Goal: Book appointment/travel/reservation

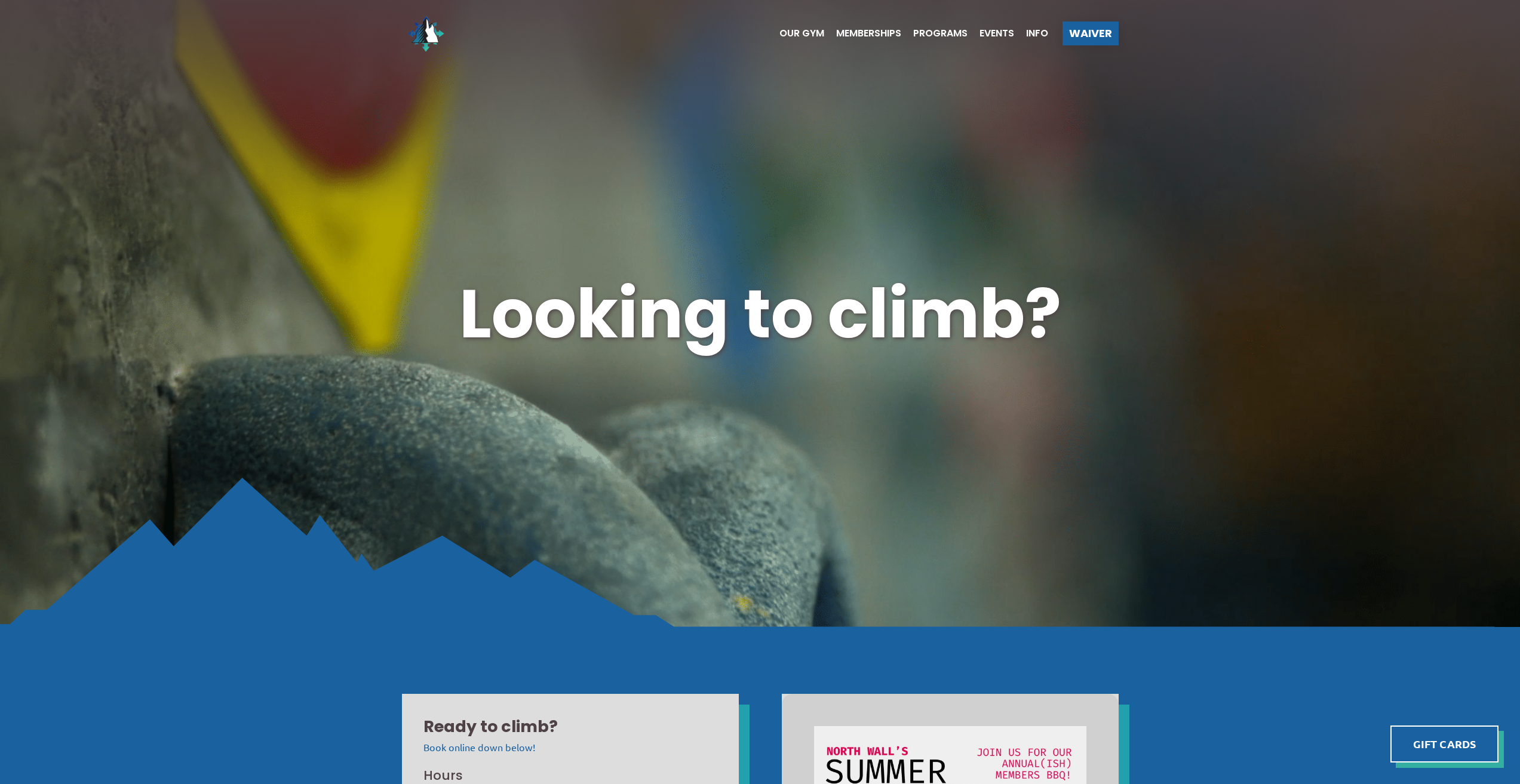
scroll to position [955, 0]
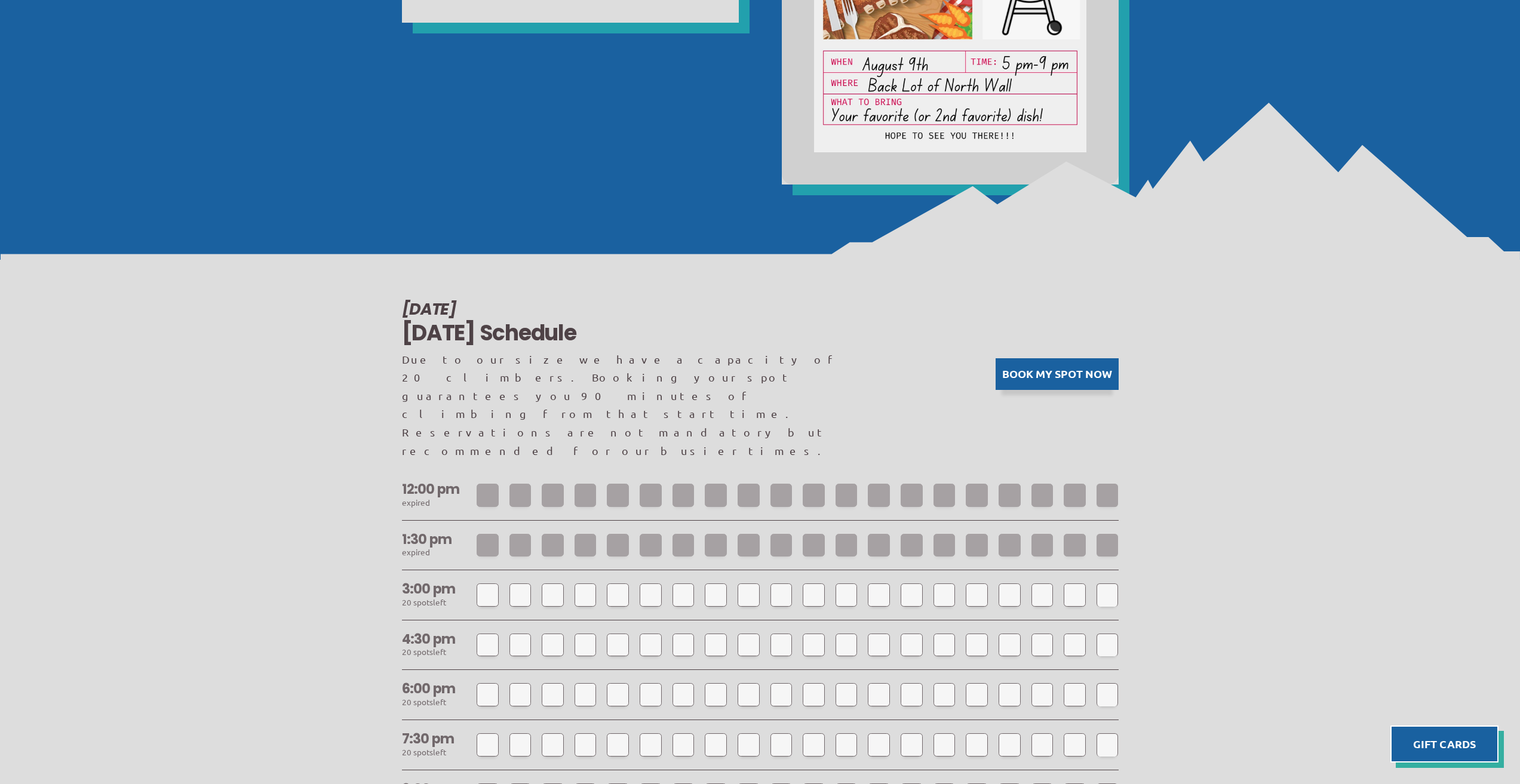
click at [1027, 358] on button "Book my spot now" at bounding box center [1057, 374] width 123 height 32
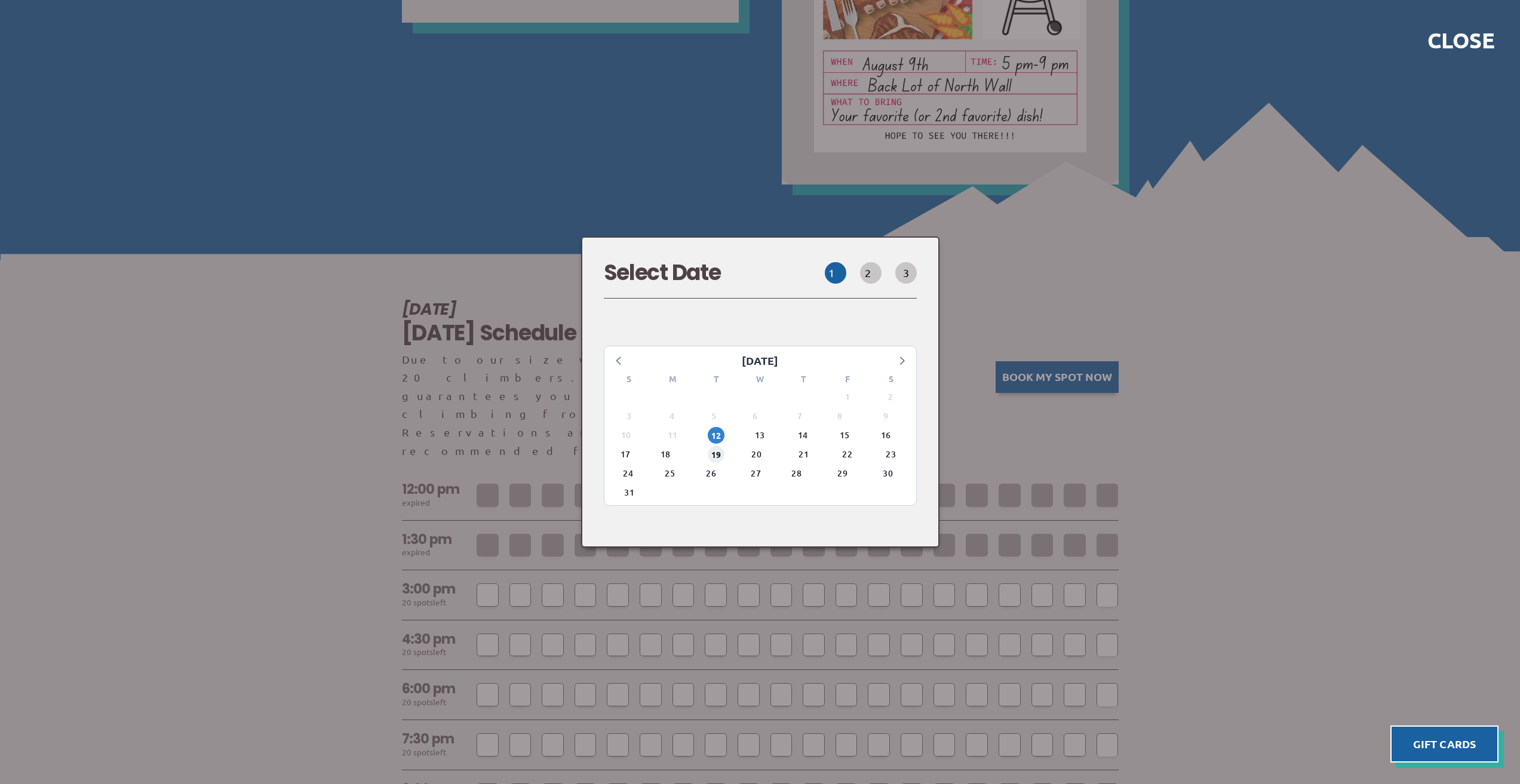
click at [721, 447] on span "19" at bounding box center [716, 454] width 16 height 16
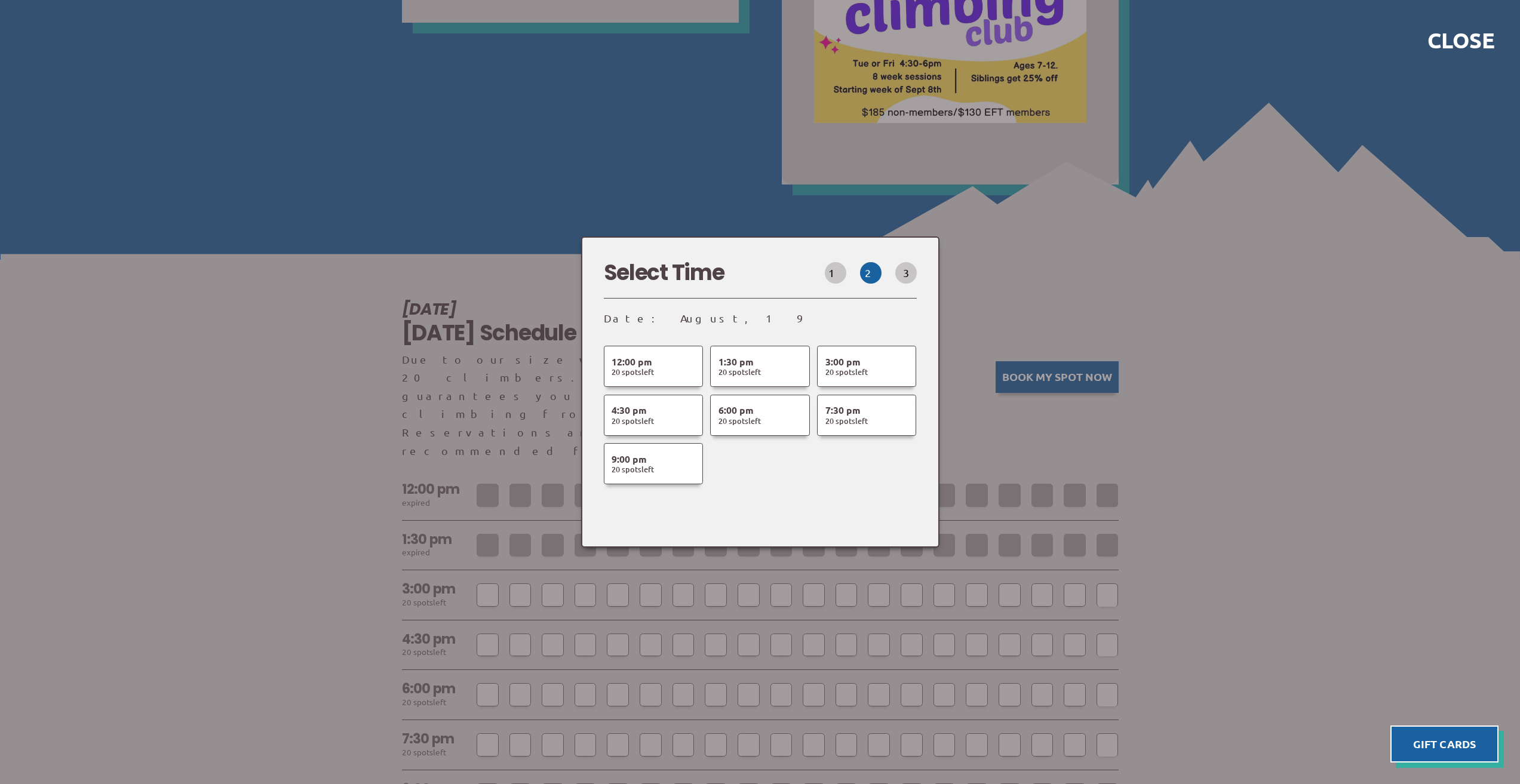
click at [910, 284] on button "3" at bounding box center [906, 273] width 22 height 22
click at [1296, 370] on div at bounding box center [760, 392] width 1520 height 784
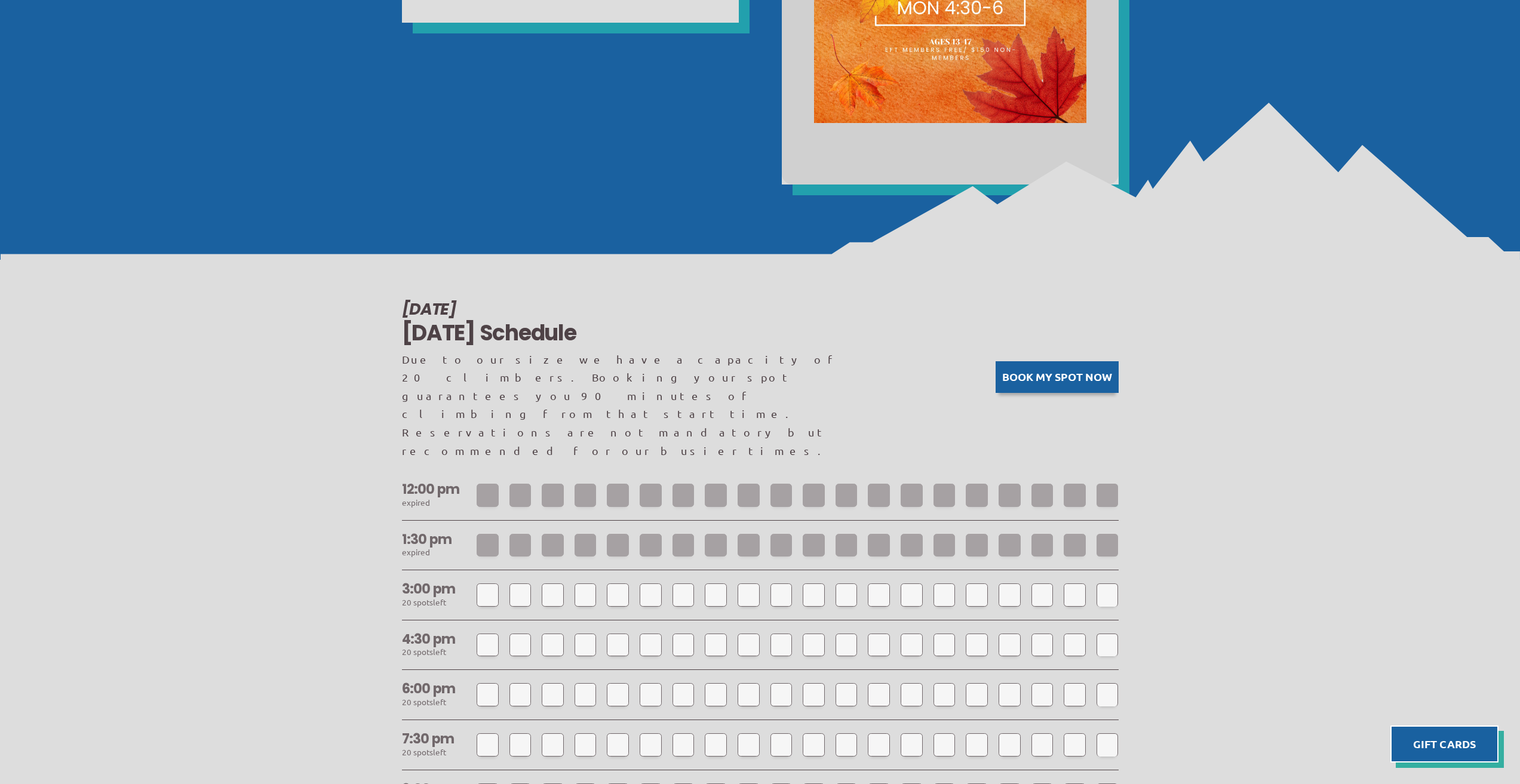
click at [1227, 509] on div "August 12 Today's Schedule Due to our size we have a capacity of 20 climbers. B…" at bounding box center [760, 652] width 1520 height 784
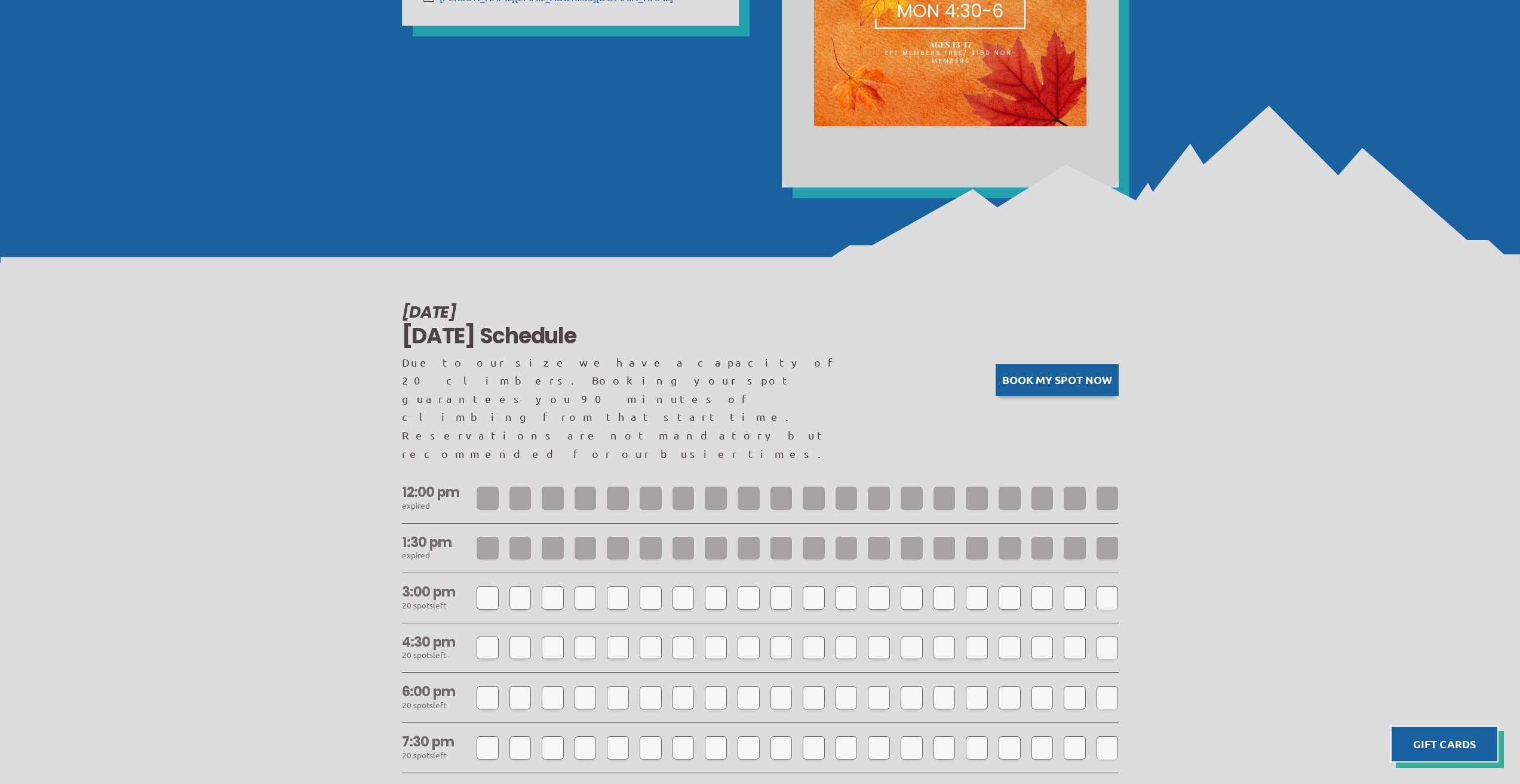
scroll to position [895, 0]
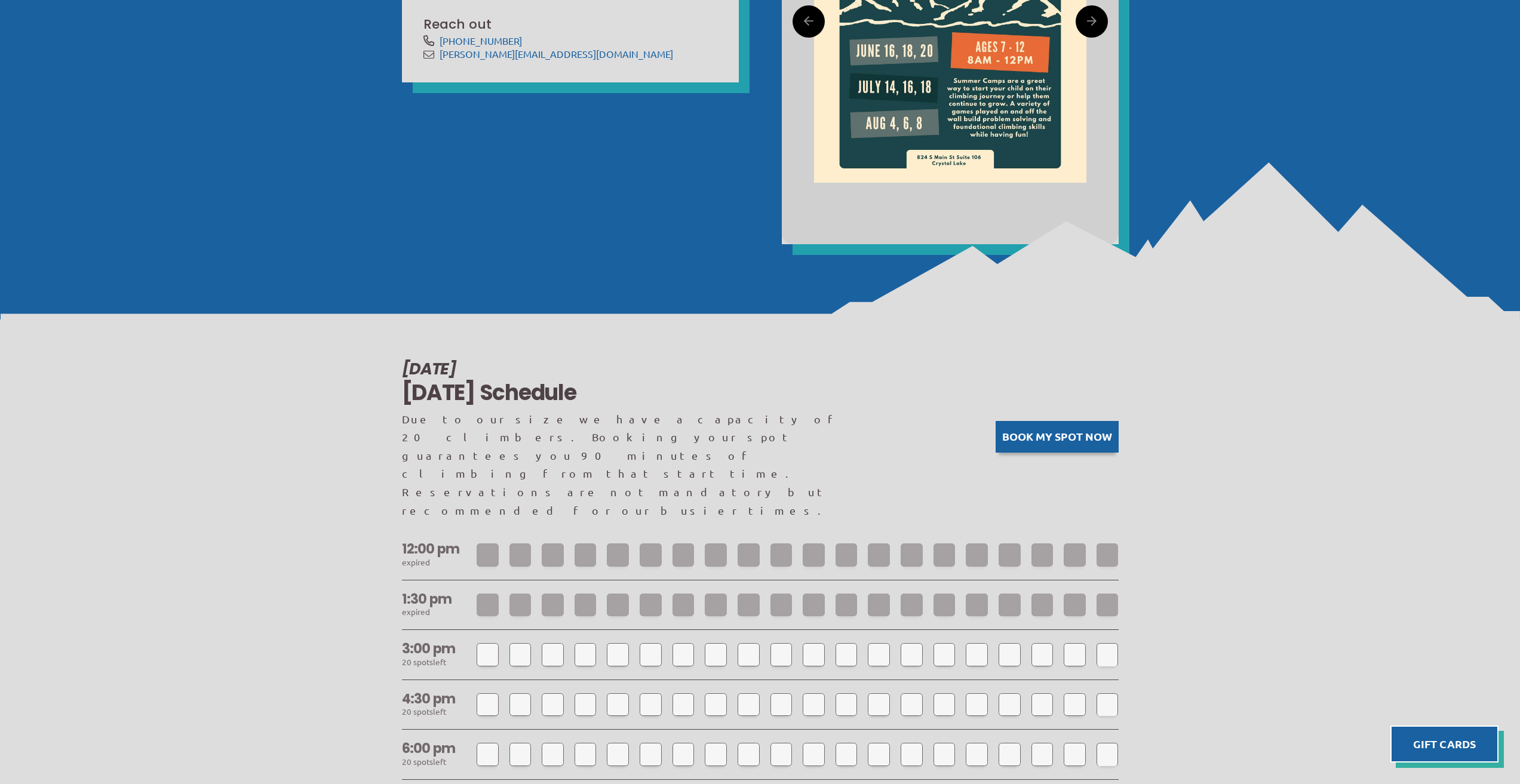
click at [433, 244] on img at bounding box center [760, 242] width 1520 height 160
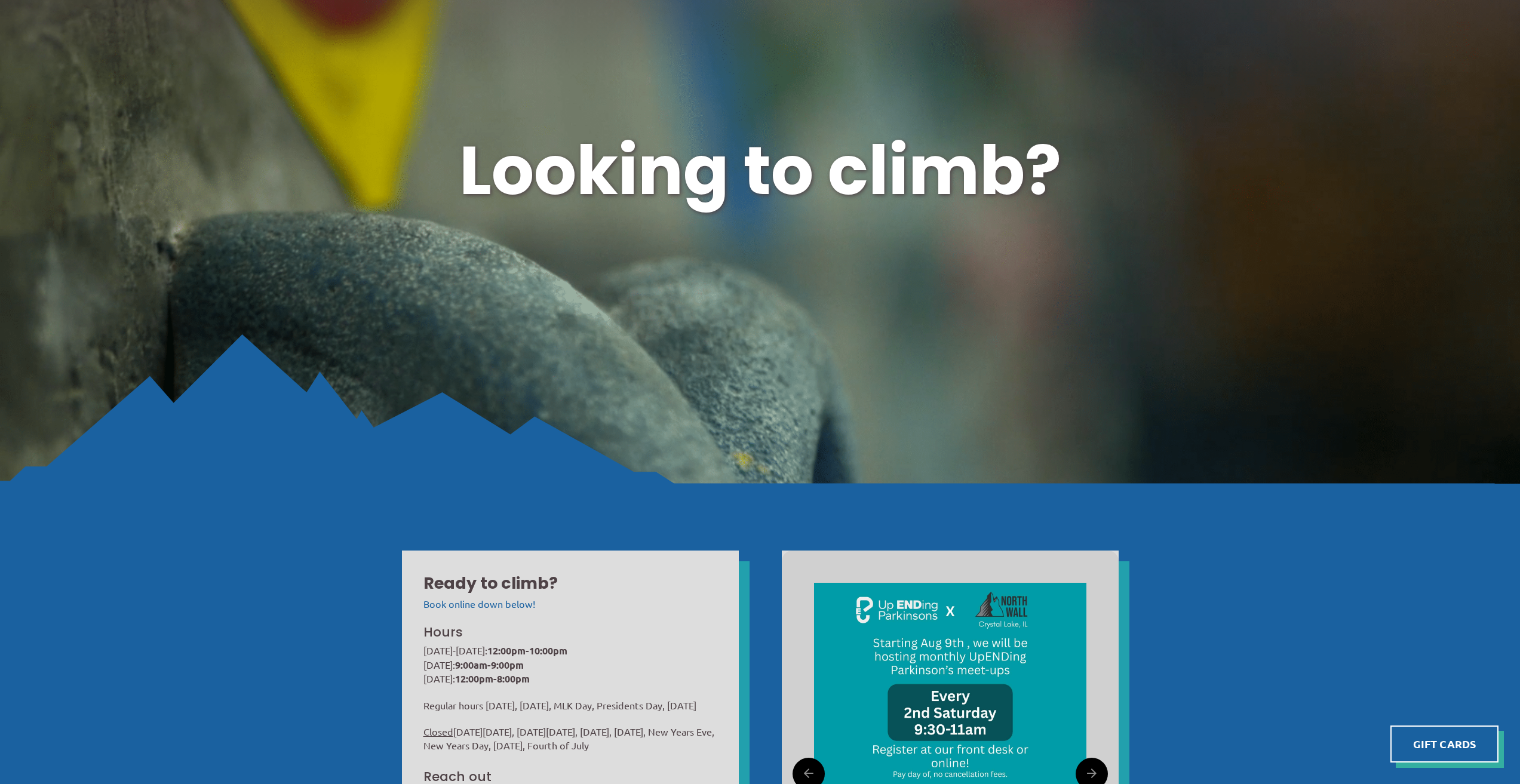
scroll to position [0, 0]
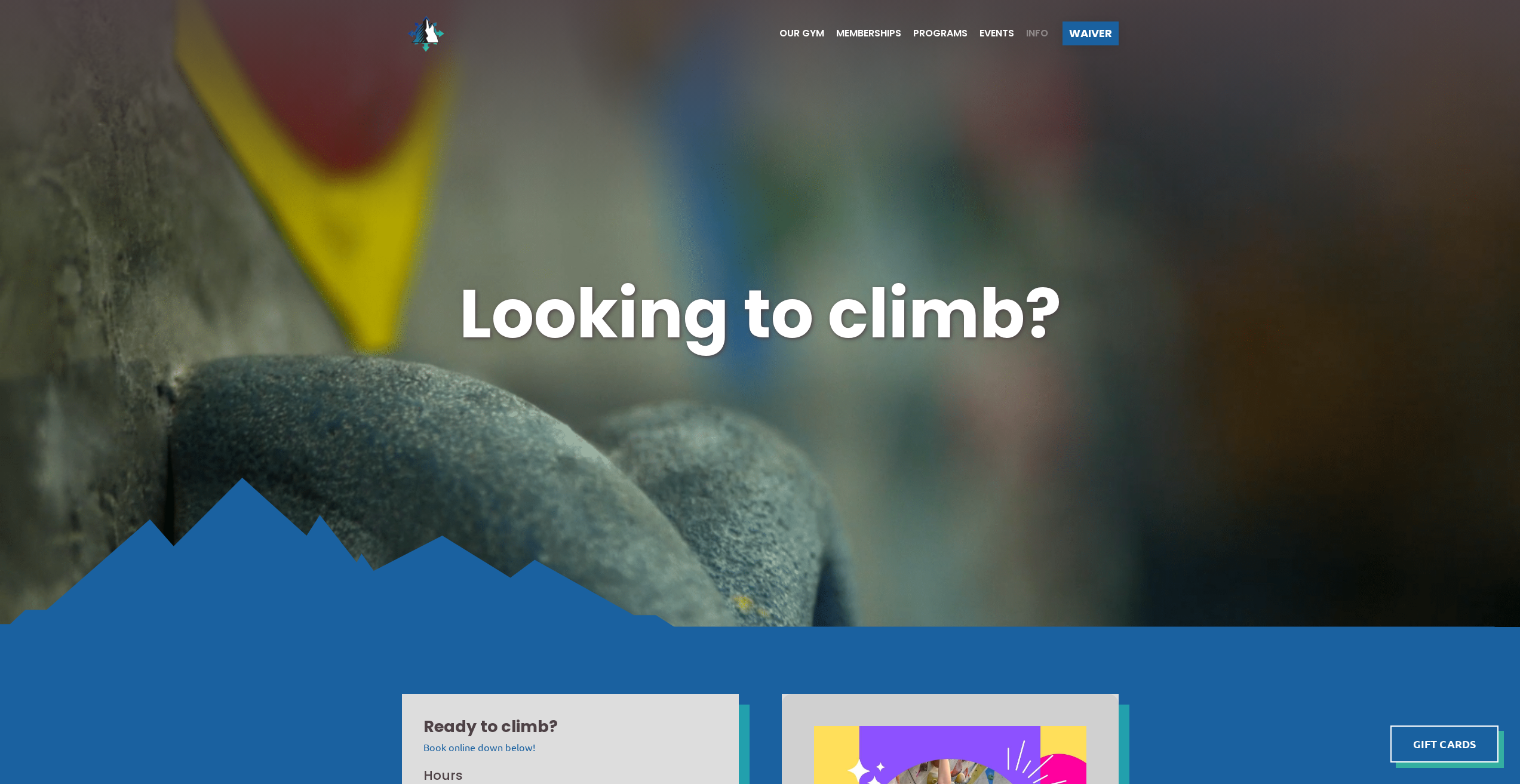
click at [1035, 32] on span "Info" at bounding box center [1037, 34] width 22 height 9
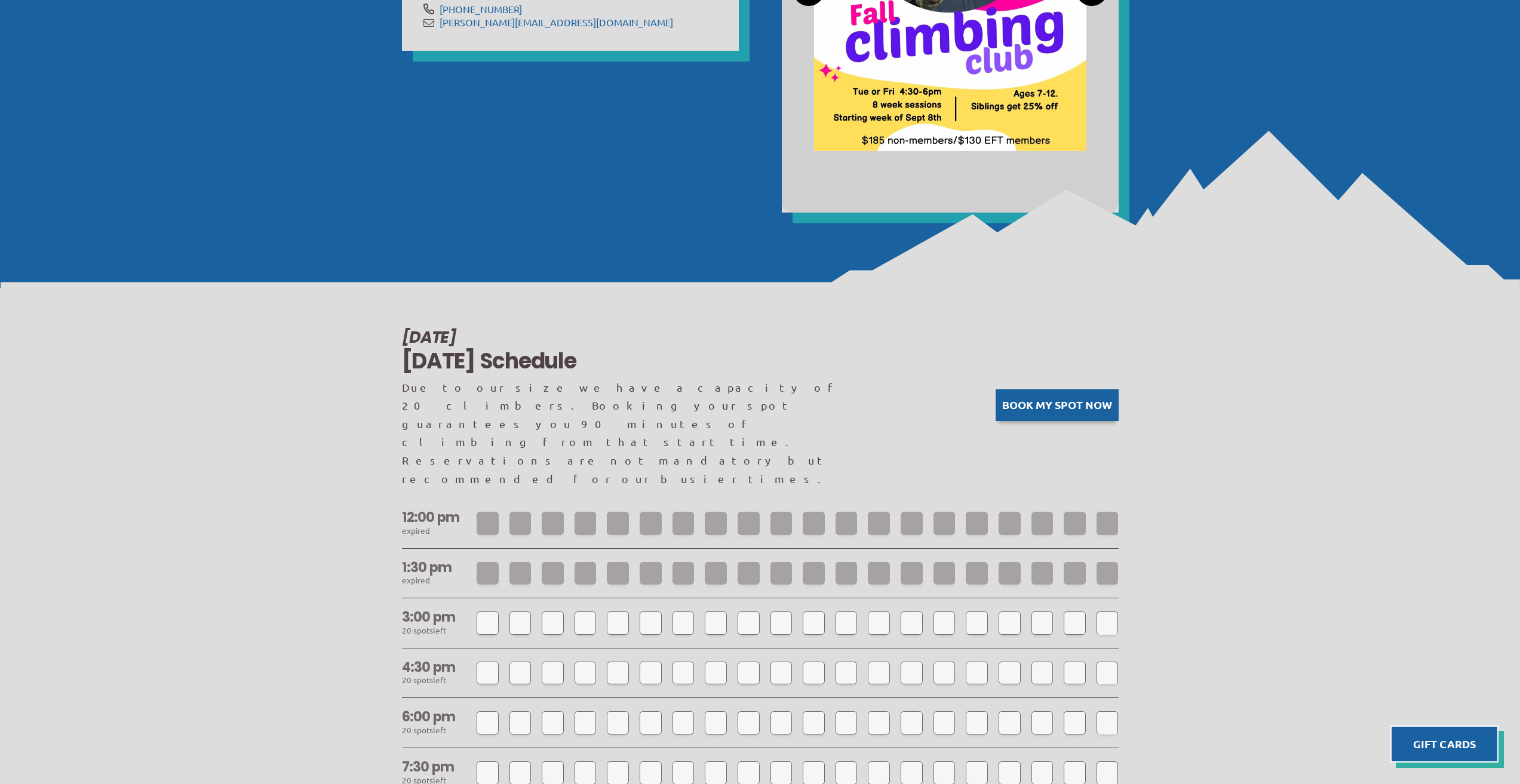
scroll to position [1135, 0]
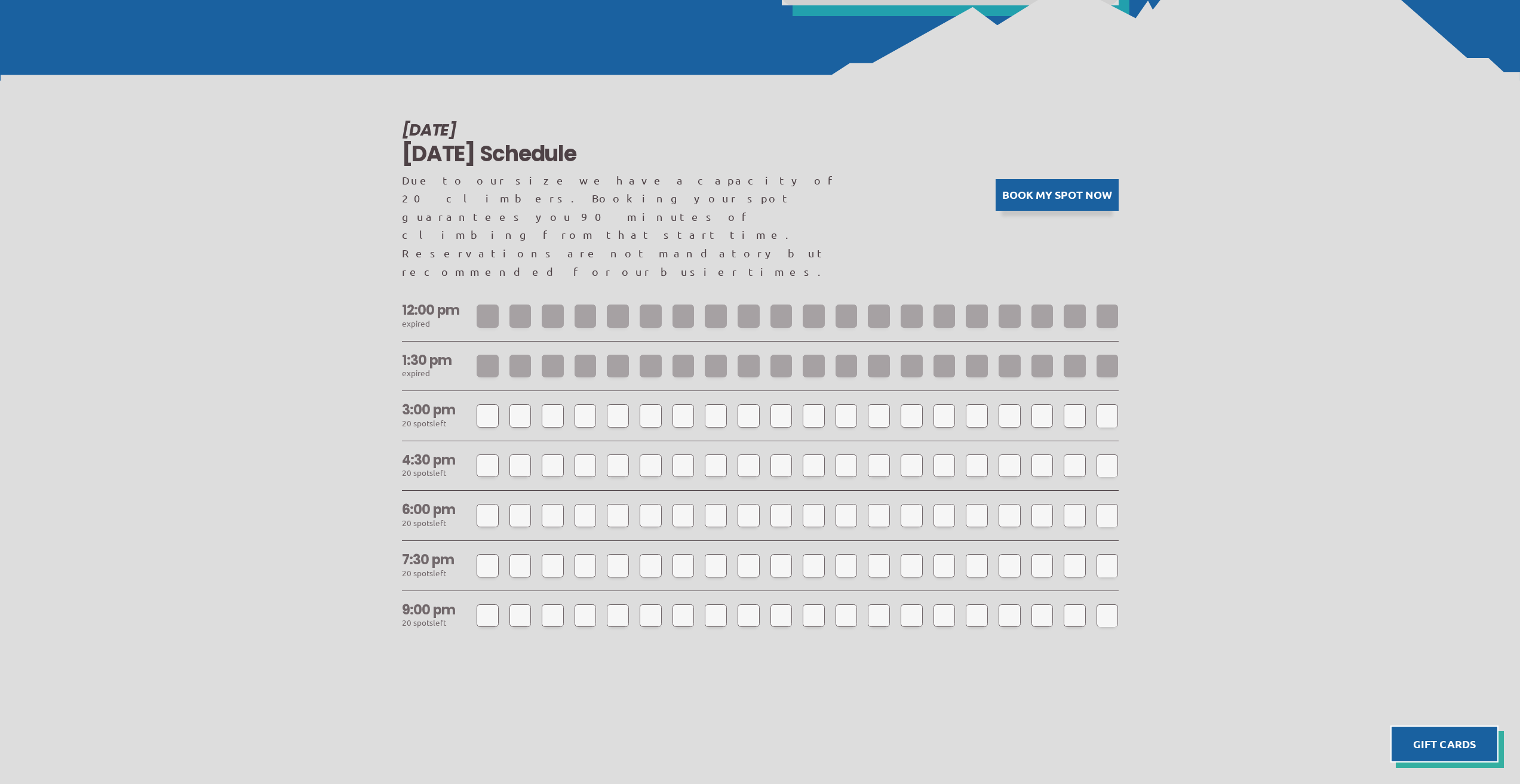
click at [1096, 182] on button "Book my spot now" at bounding box center [1057, 195] width 123 height 32
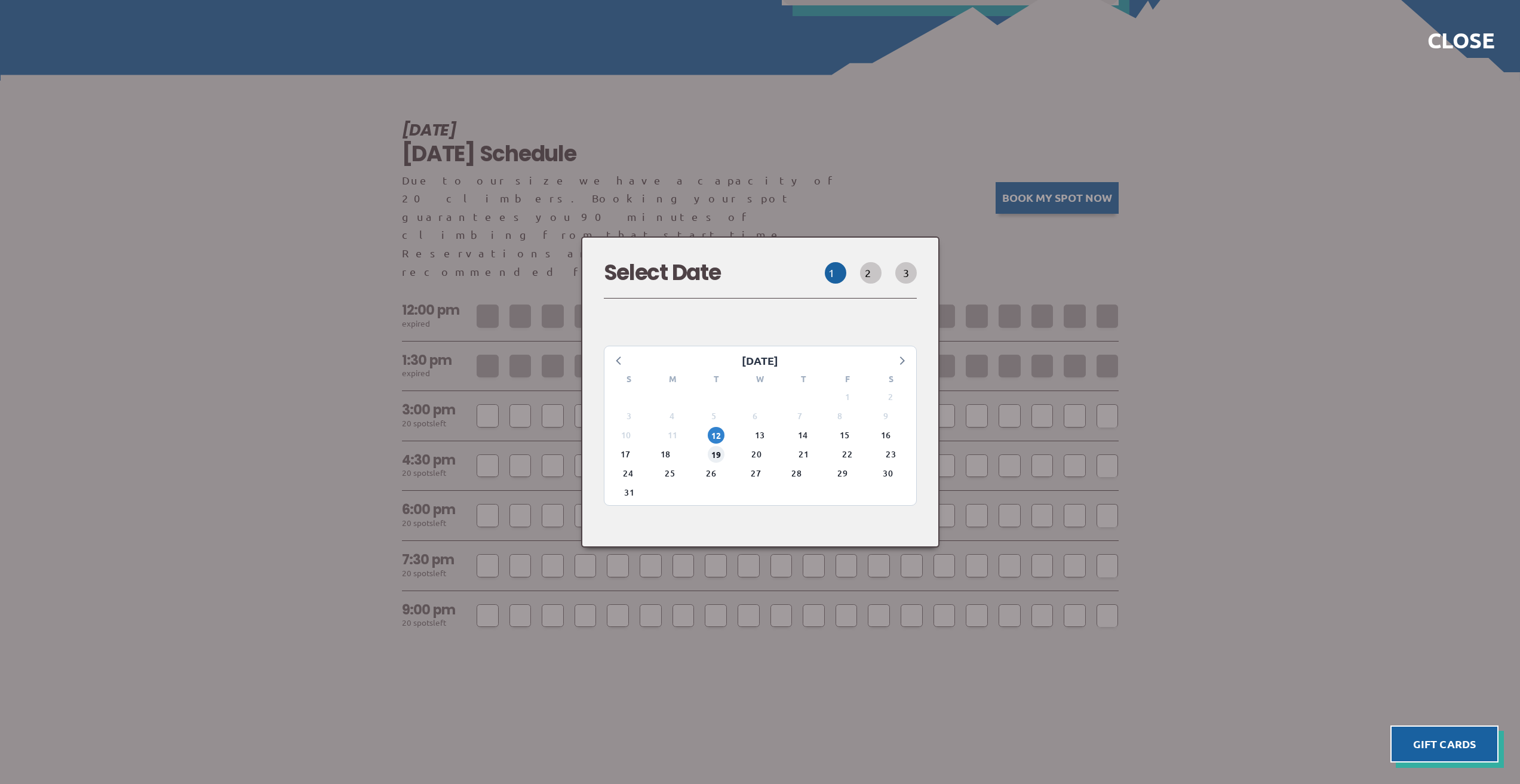
click at [722, 446] on span "19" at bounding box center [716, 454] width 16 height 16
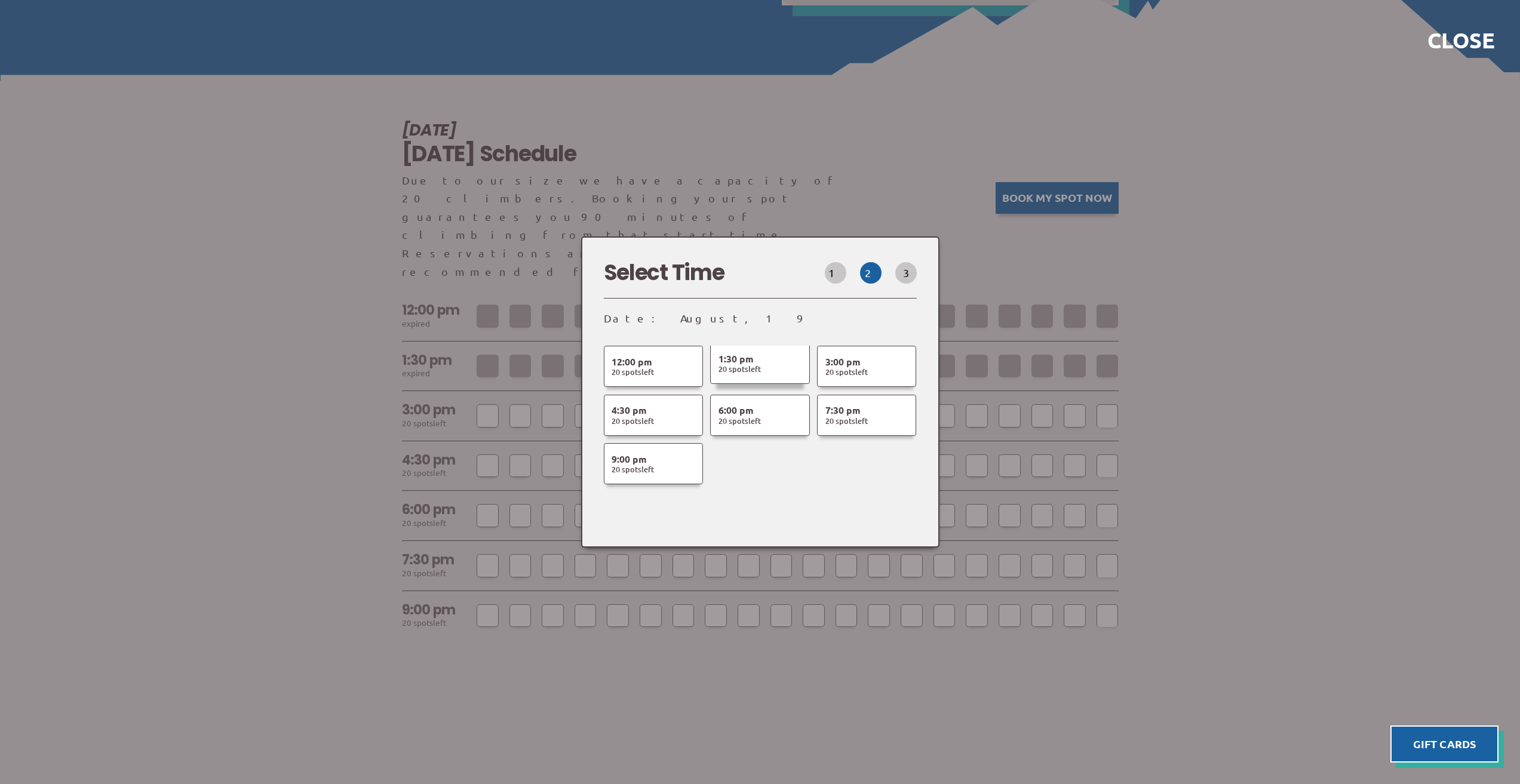
click at [761, 364] on span "20 Spot s Left" at bounding box center [740, 369] width 42 height 11
select select
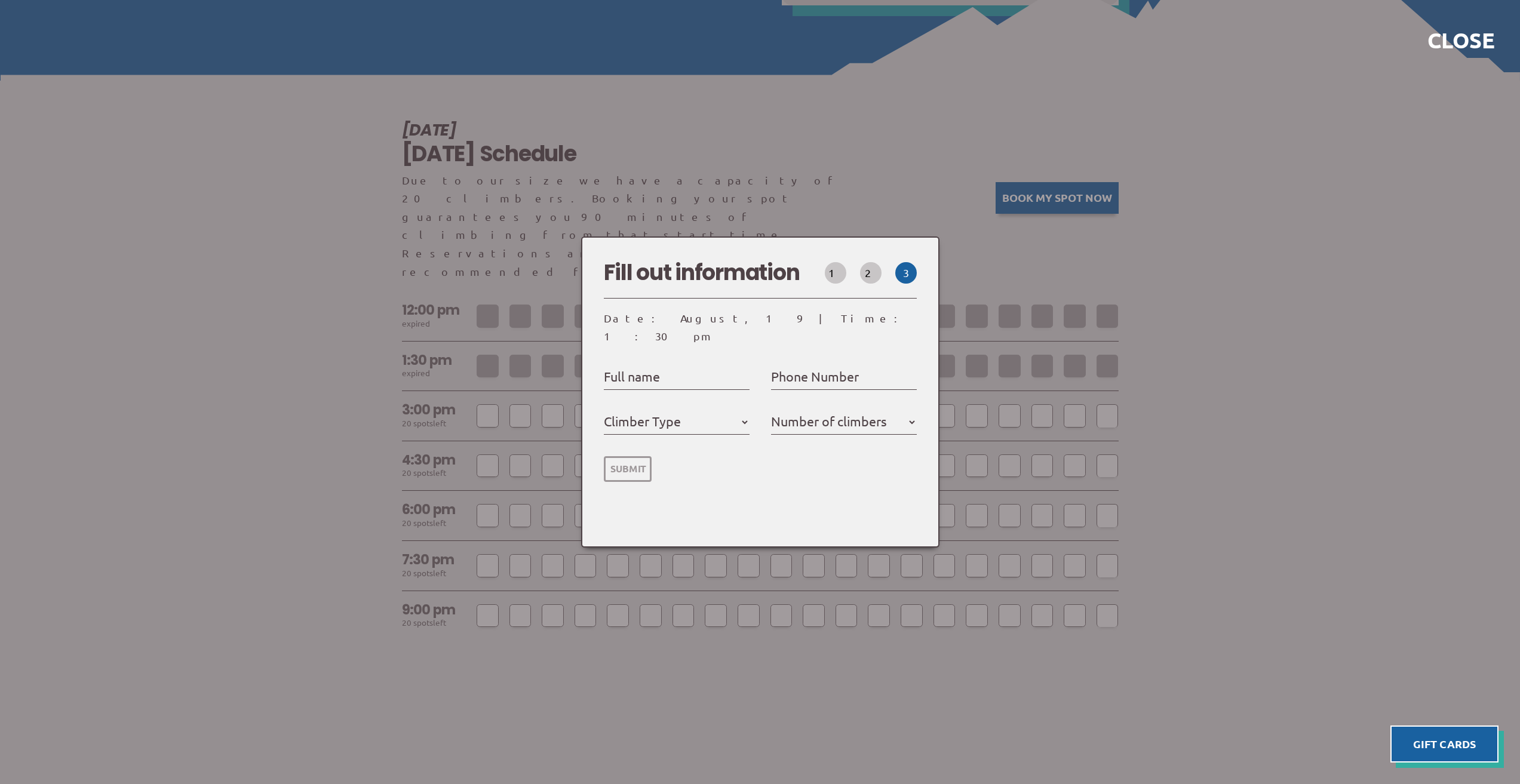
select select
click at [744, 368] on input "Full name" at bounding box center [677, 377] width 146 height 19
type input "Kathryn Weaver"
select select
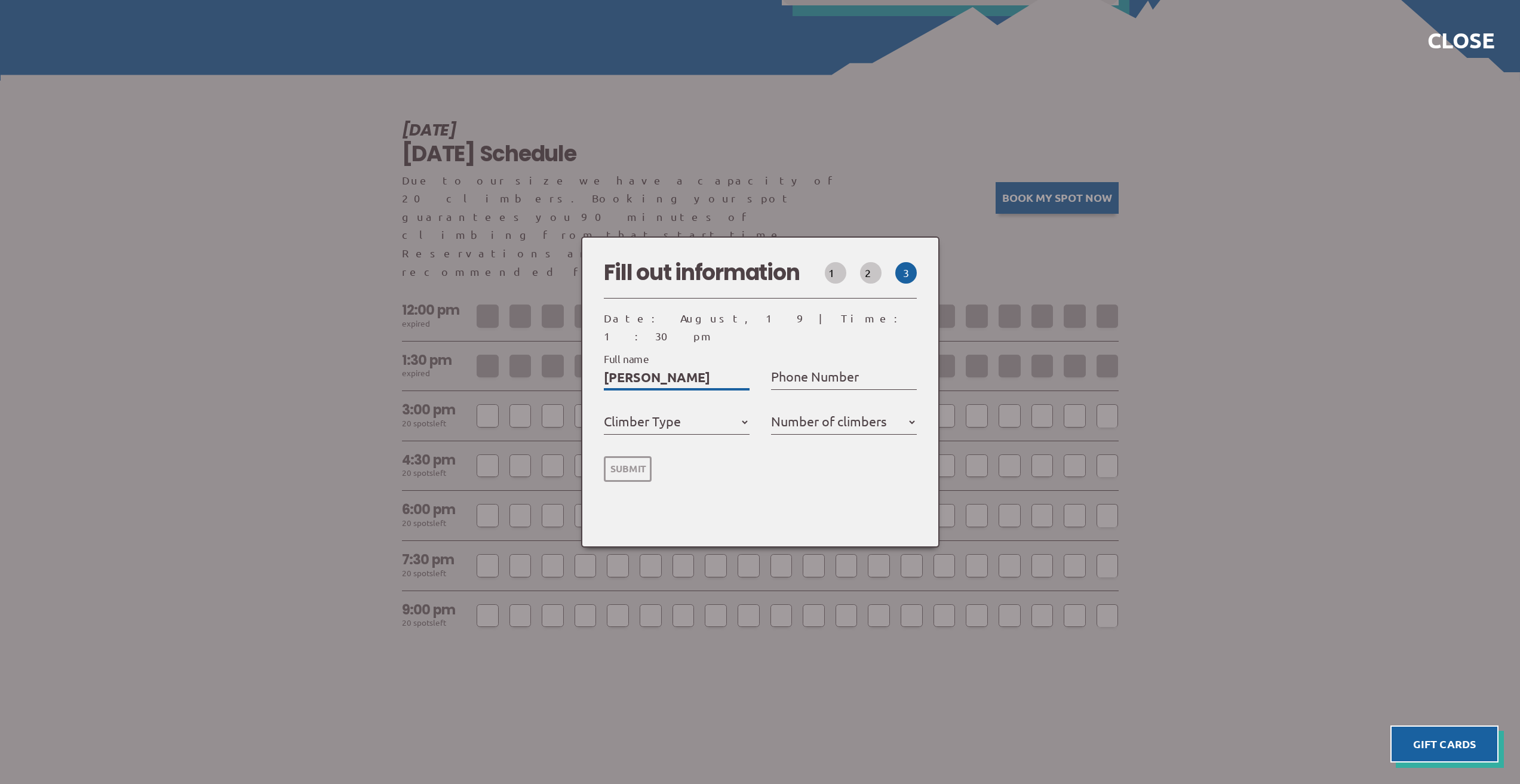
select select
click at [841, 366] on label "Phone Number" at bounding box center [815, 376] width 88 height 22
click at [841, 368] on input "Phone Number" at bounding box center [843, 377] width 146 height 19
type input "8"
select select
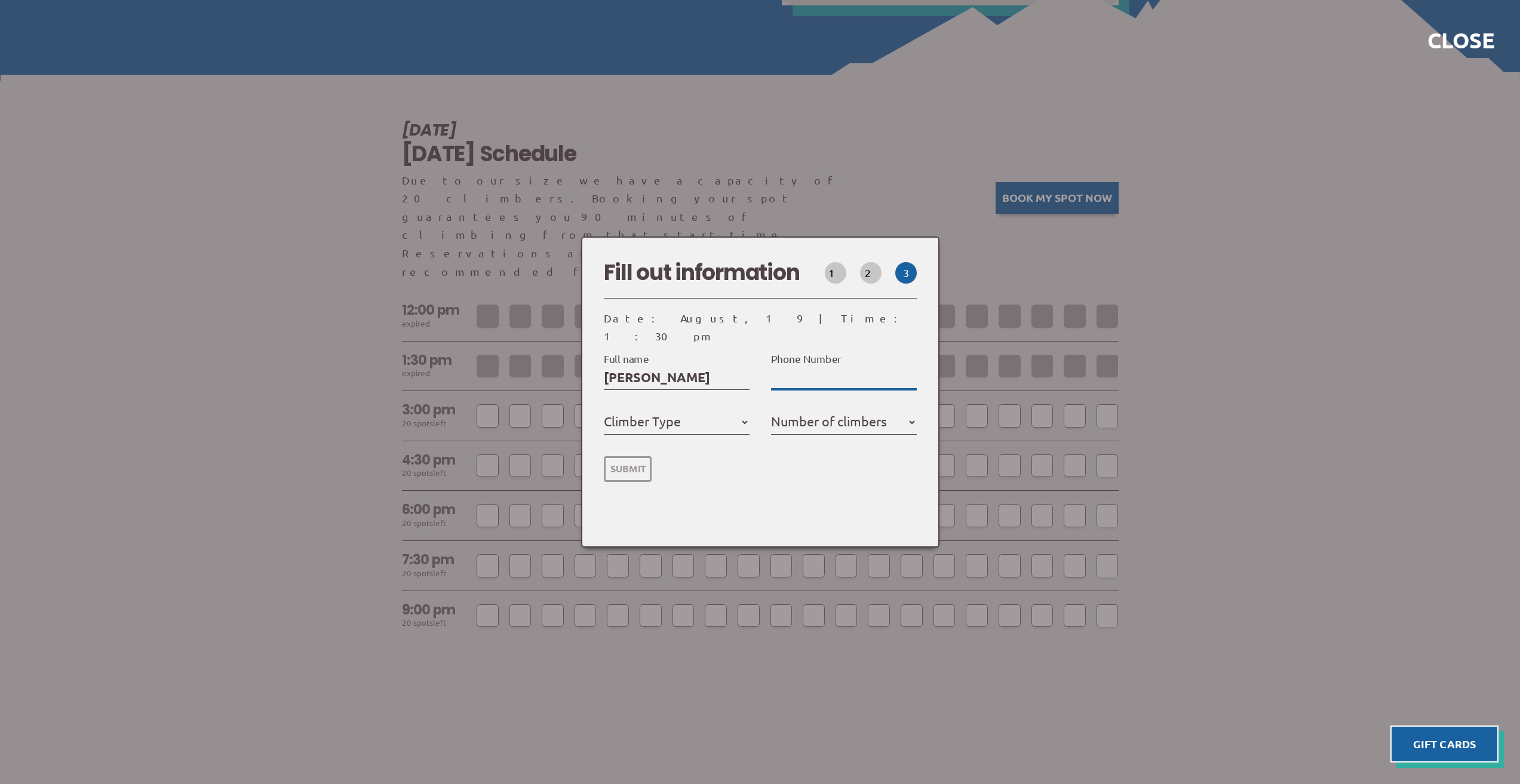
select select
type input "84"
select select
type input "847"
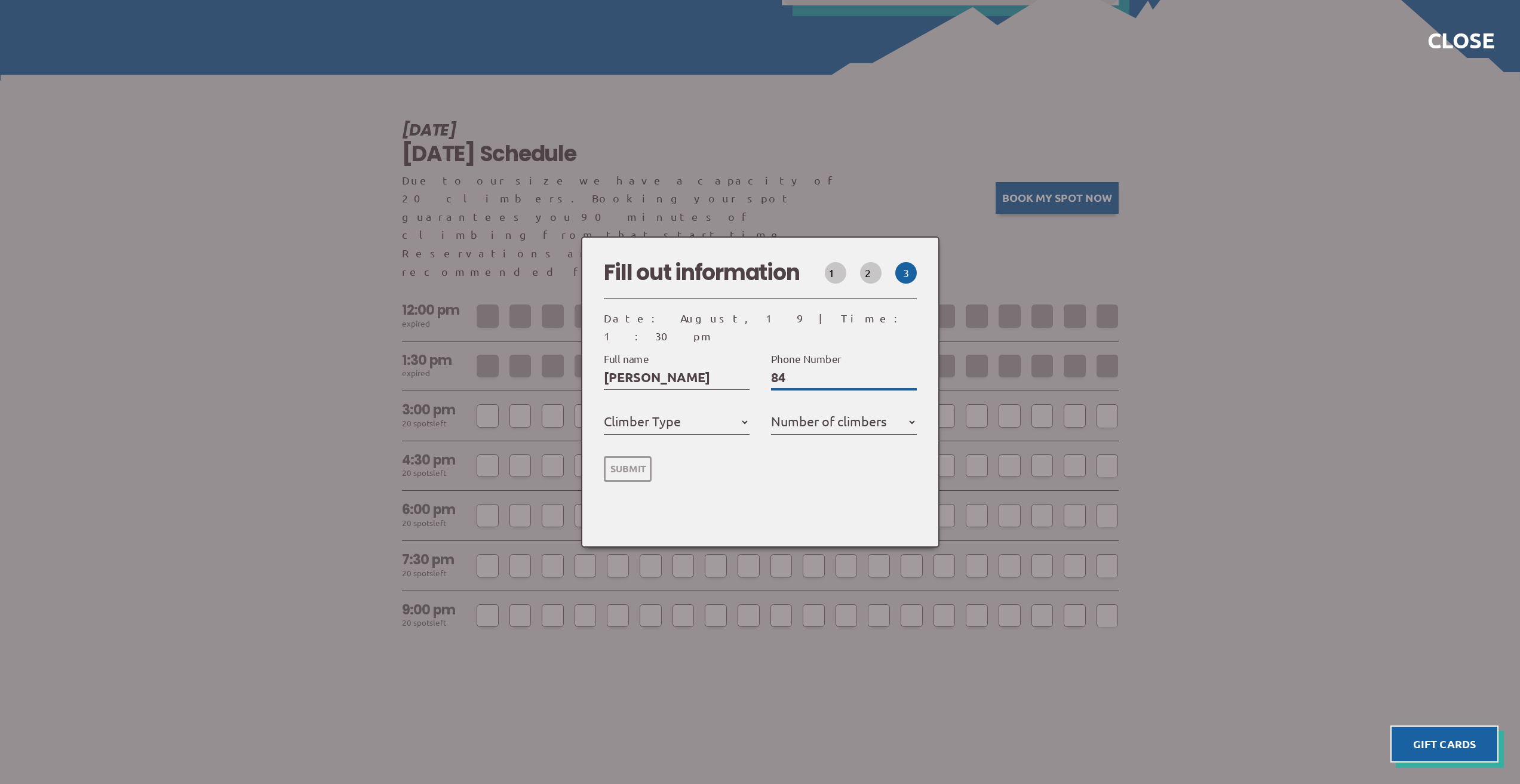
select select
type input "8472"
select select
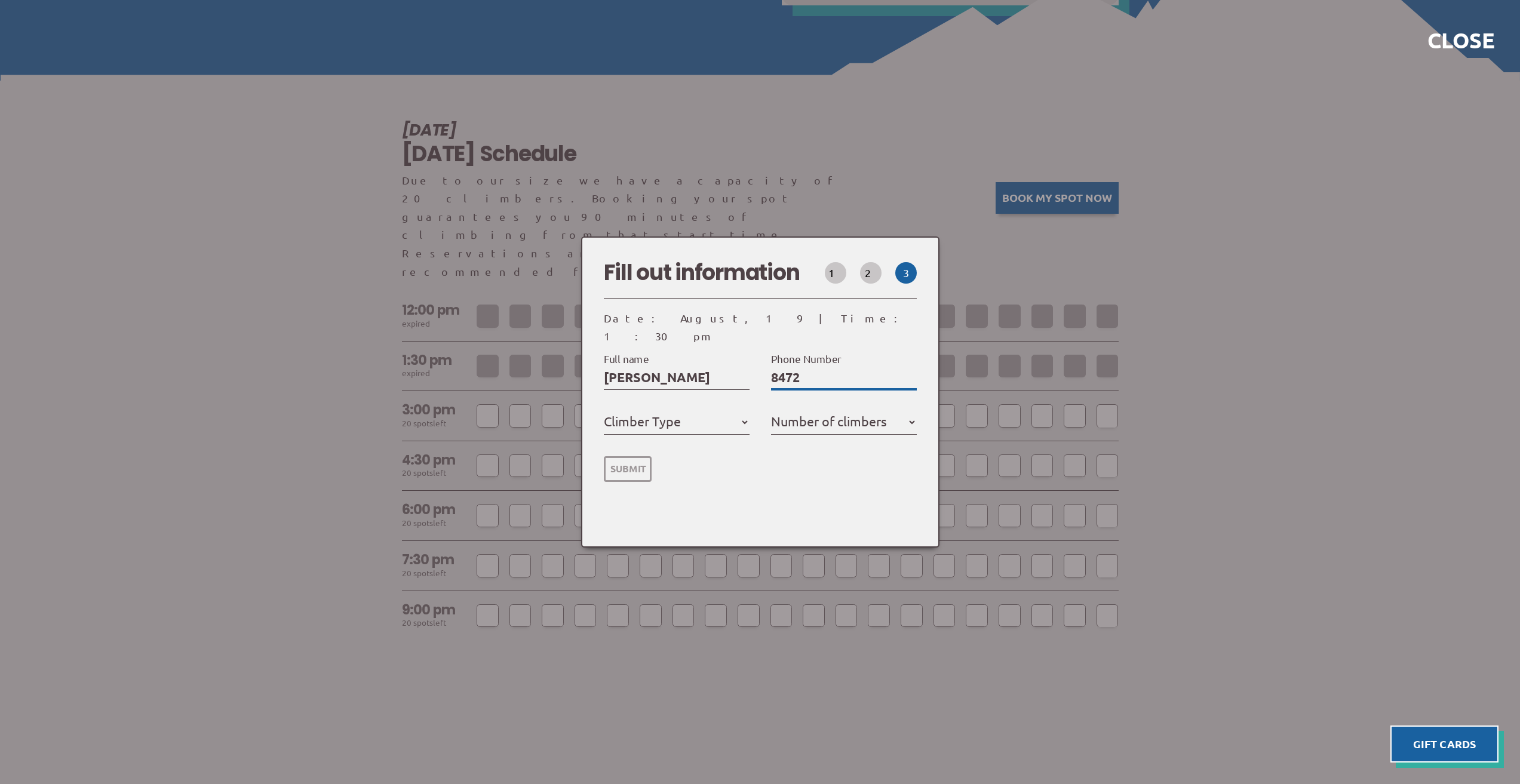
type input "84722"
select select
type input "847224"
select select
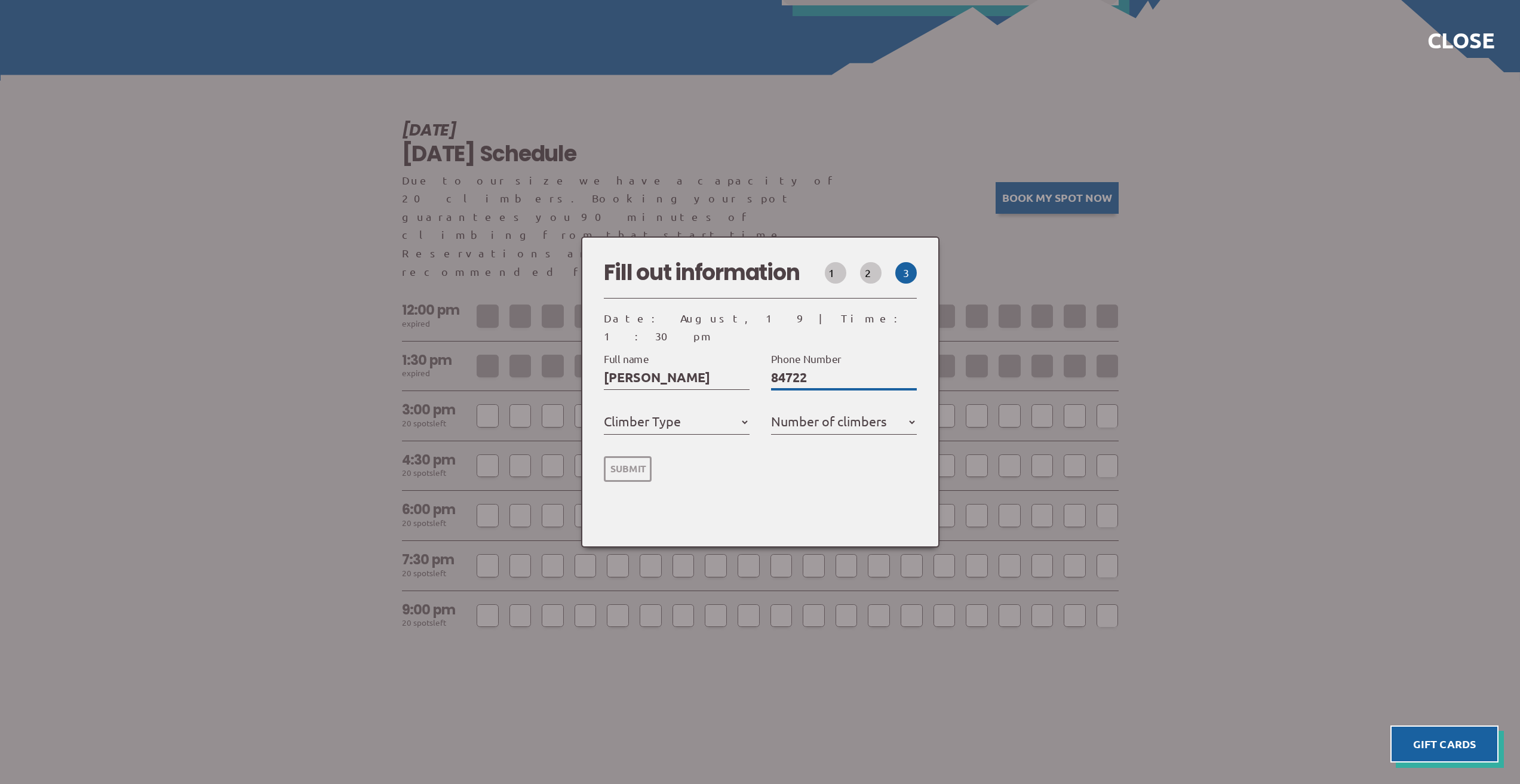
select select
type input "8472249"
select select
type input "84722495"
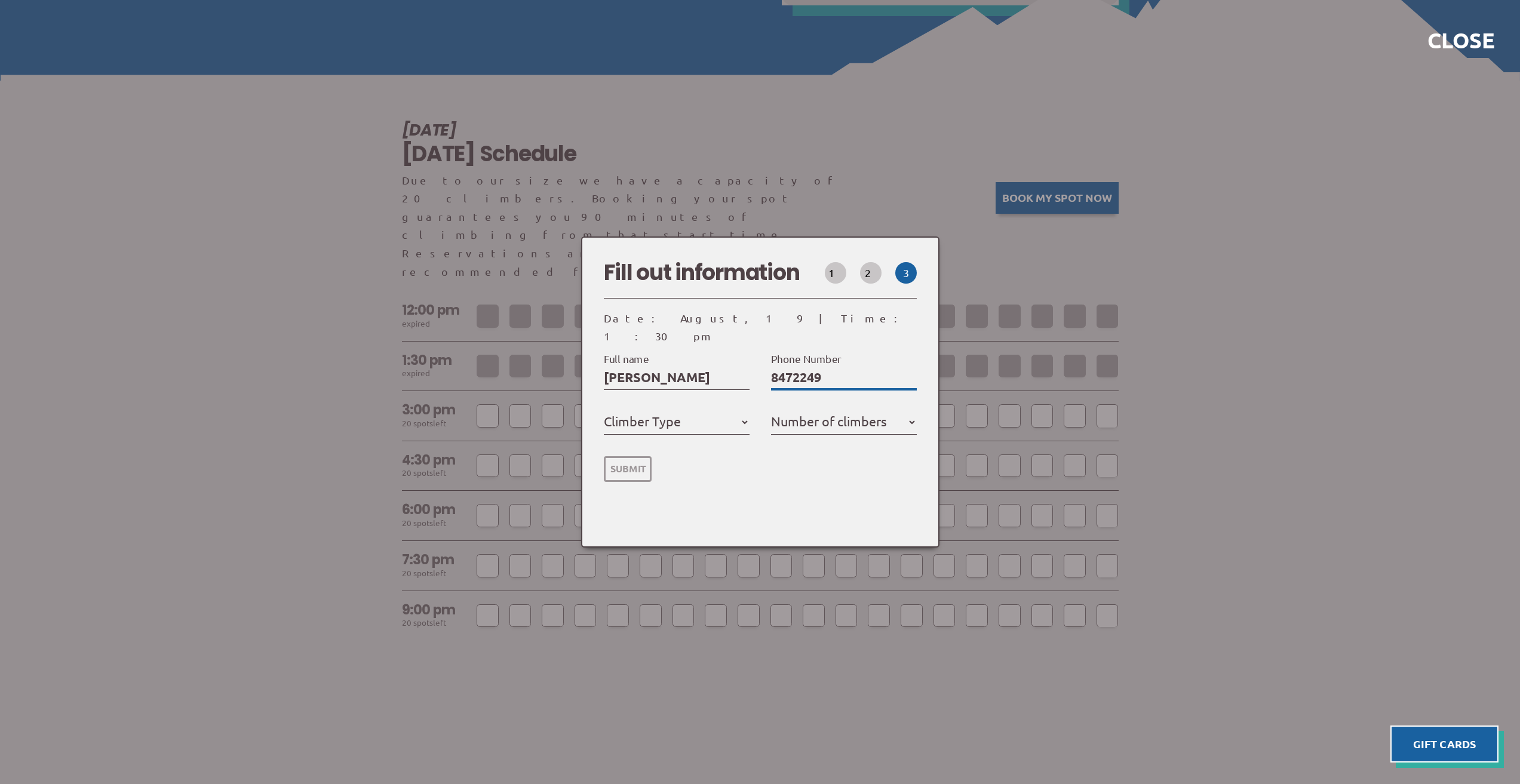
select select
type input "847224959"
select select
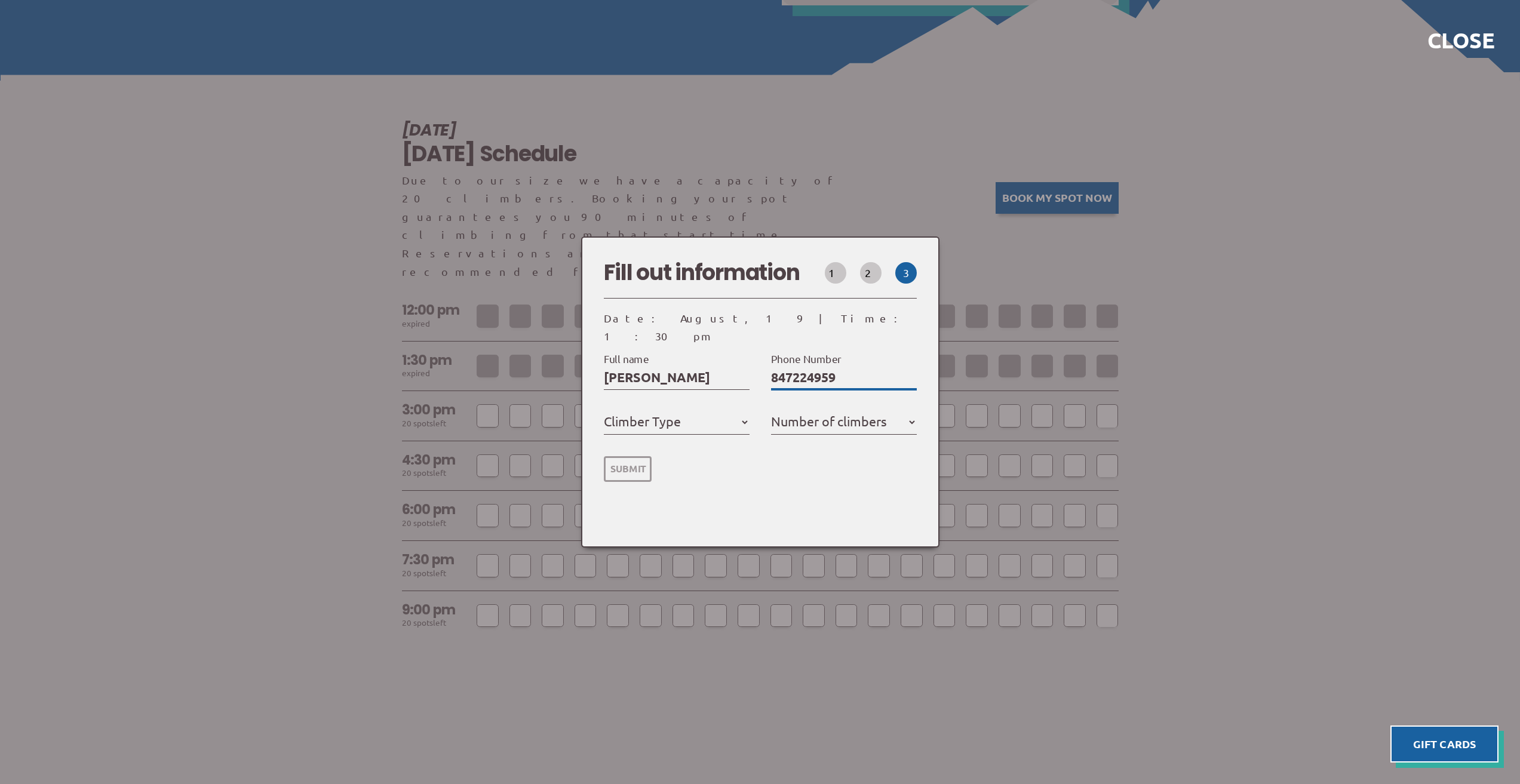
type input "8472249596"
select select
type input "8472249596"
click at [635, 368] on input "Kathryn Weaver" at bounding box center [677, 377] width 146 height 19
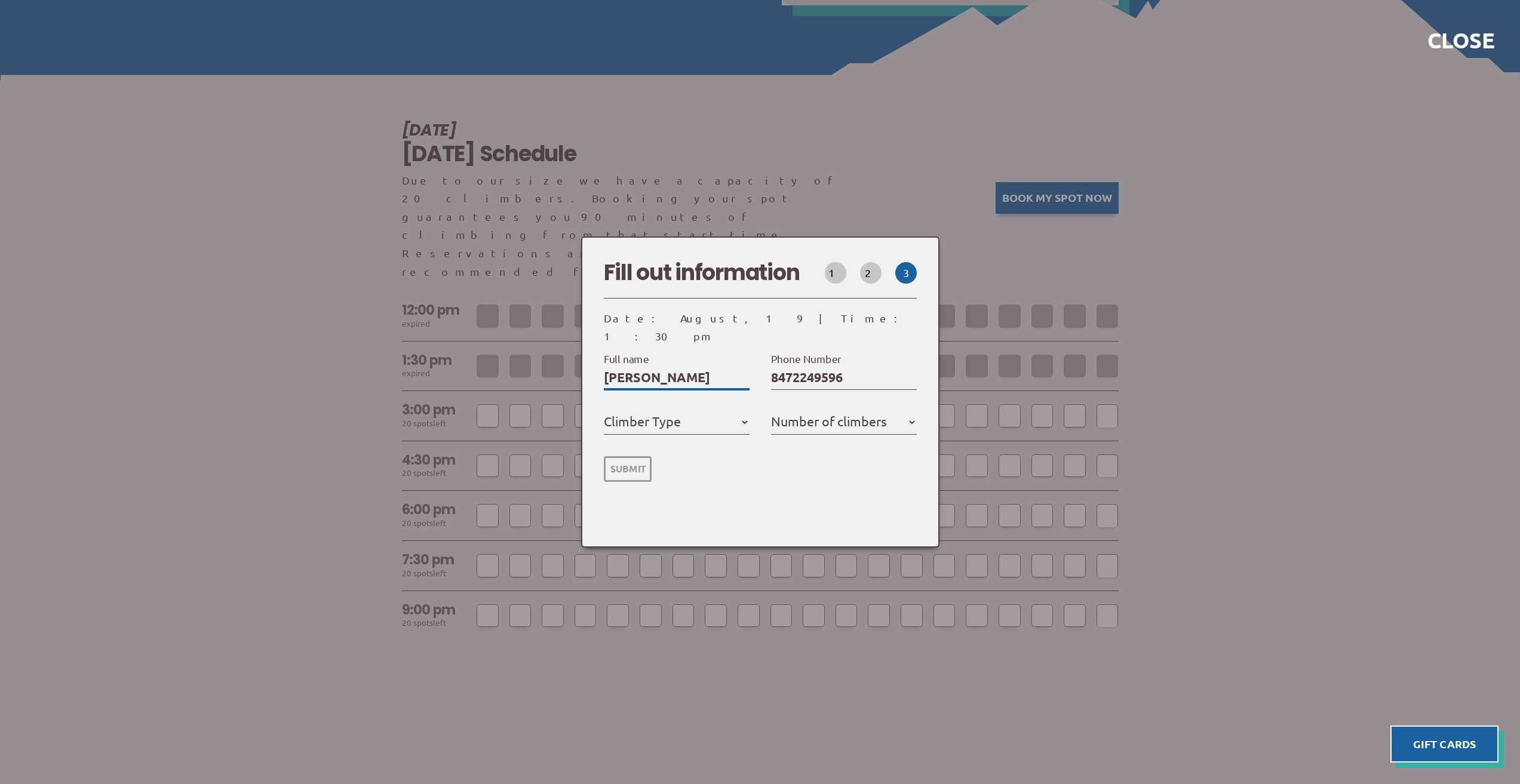
click at [655, 370] on input "Kathryn Weaver" at bounding box center [677, 377] width 146 height 19
type input "Kathry Weaver"
select select
type input "Kathr Weaver"
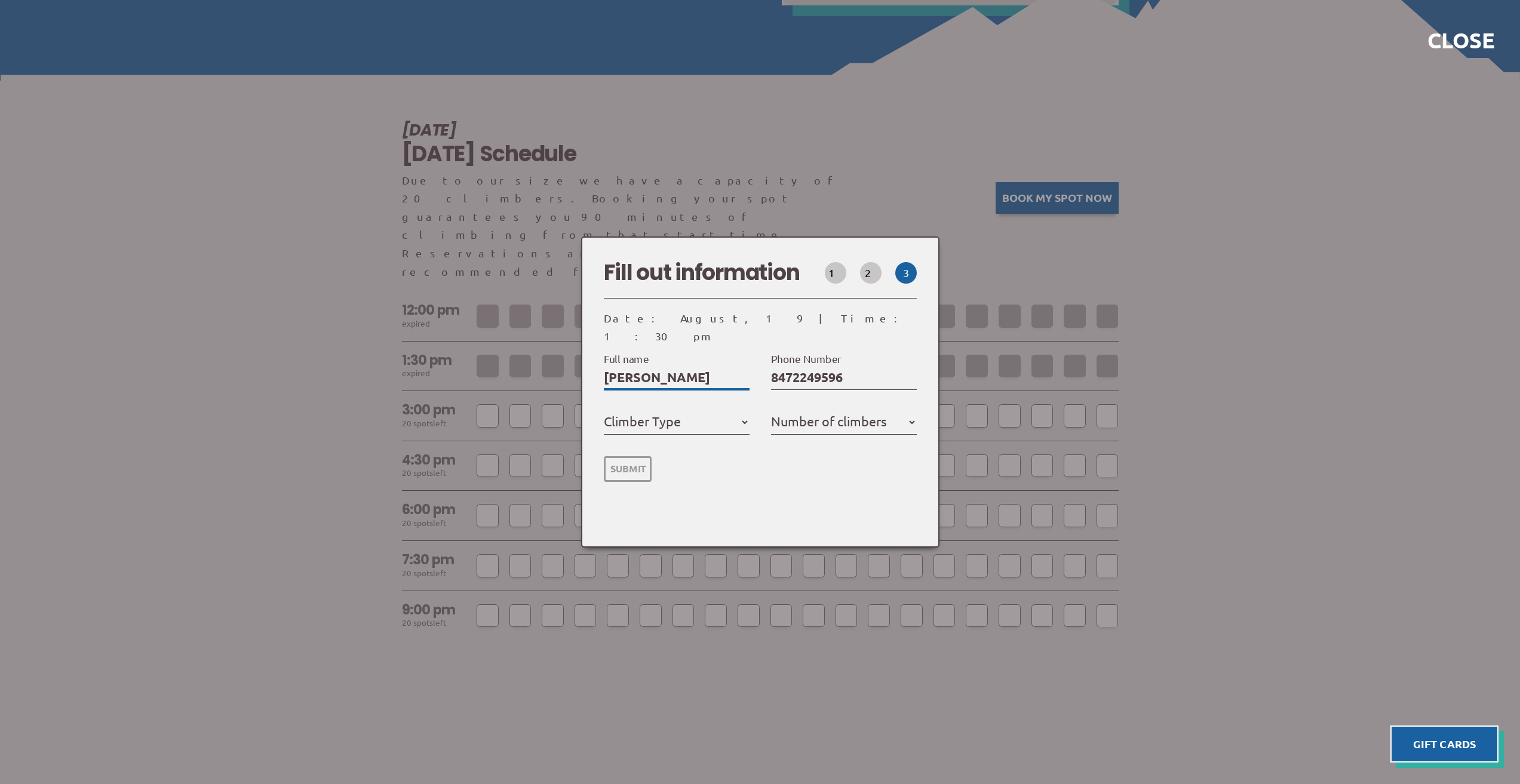
select select
type input "Kath Weaver"
select select
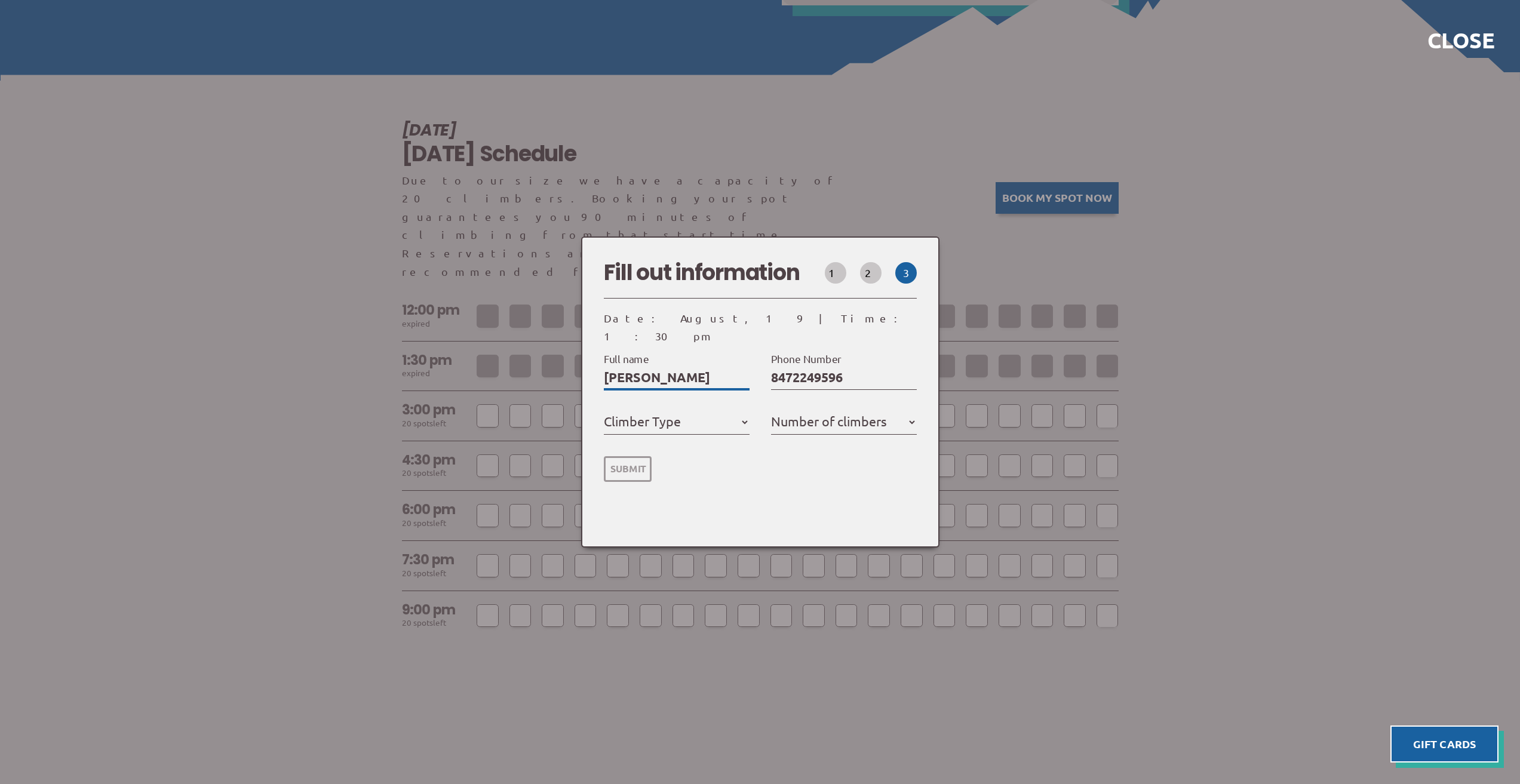
type input "Kat Weaver"
select select
type input "Kati Weaver"
select select
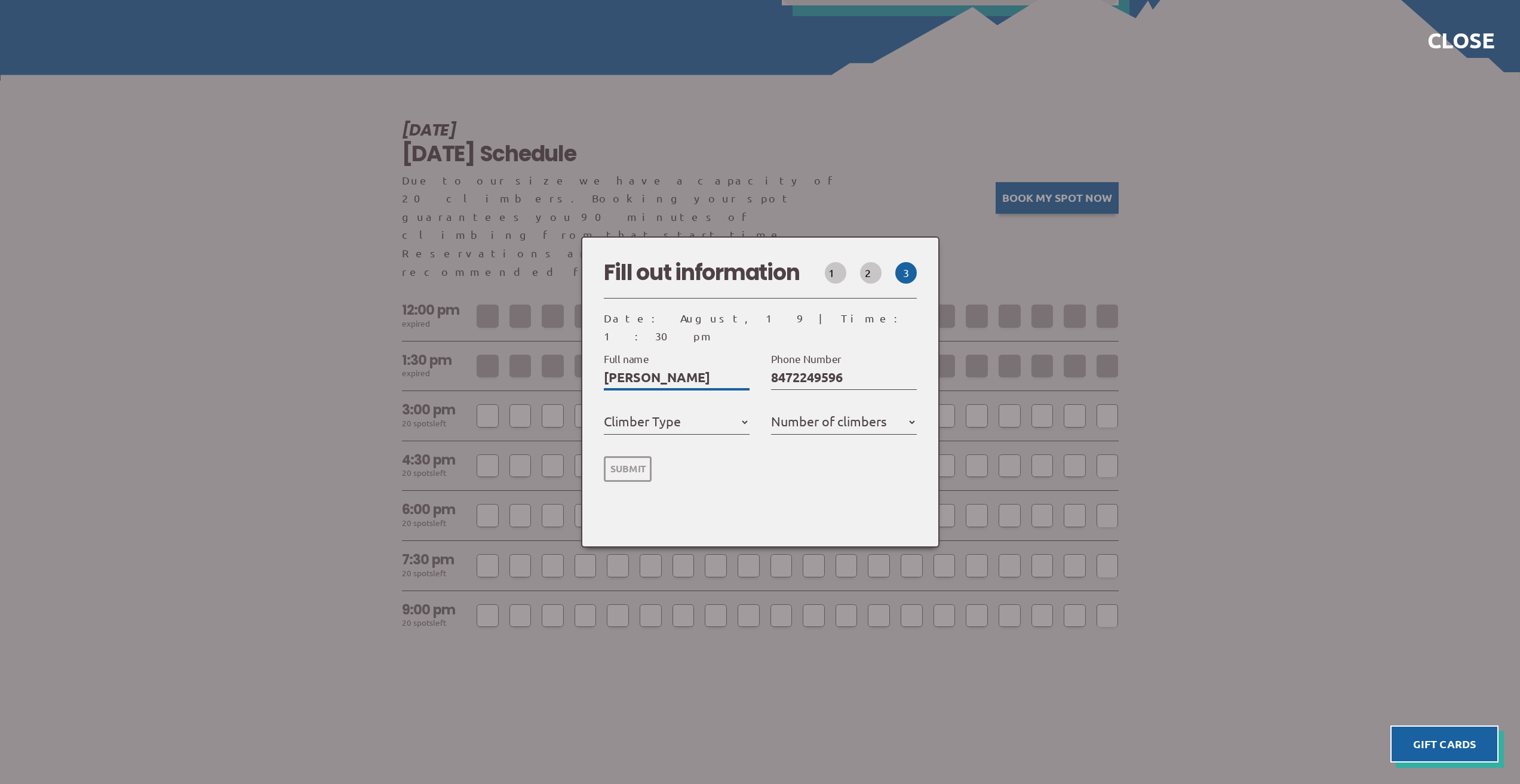
select select
type input "Katie Weaver"
select select
type input "Katie Weaver"
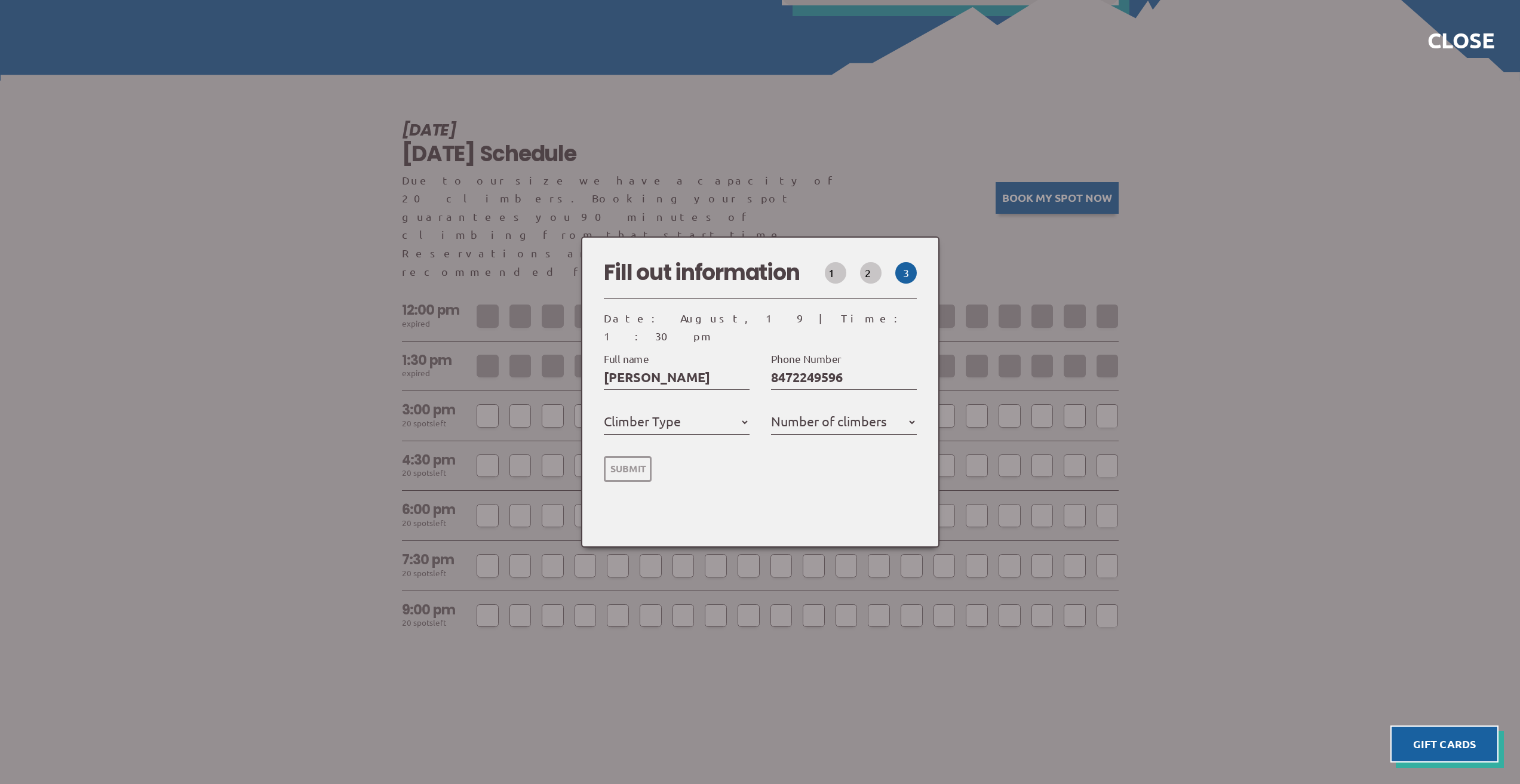
click at [665, 410] on label "Climber Type" at bounding box center [642, 421] width 77 height 22
click at [665, 412] on select "Member Day Climber First Time Climber" at bounding box center [677, 422] width 146 height 19
click at [717, 412] on select "Member Day Climber First Time Climber" at bounding box center [677, 422] width 146 height 19
select select "First Time Climber"
click at [608, 412] on select "Member Day Climber First Time Climber" at bounding box center [677, 422] width 146 height 19
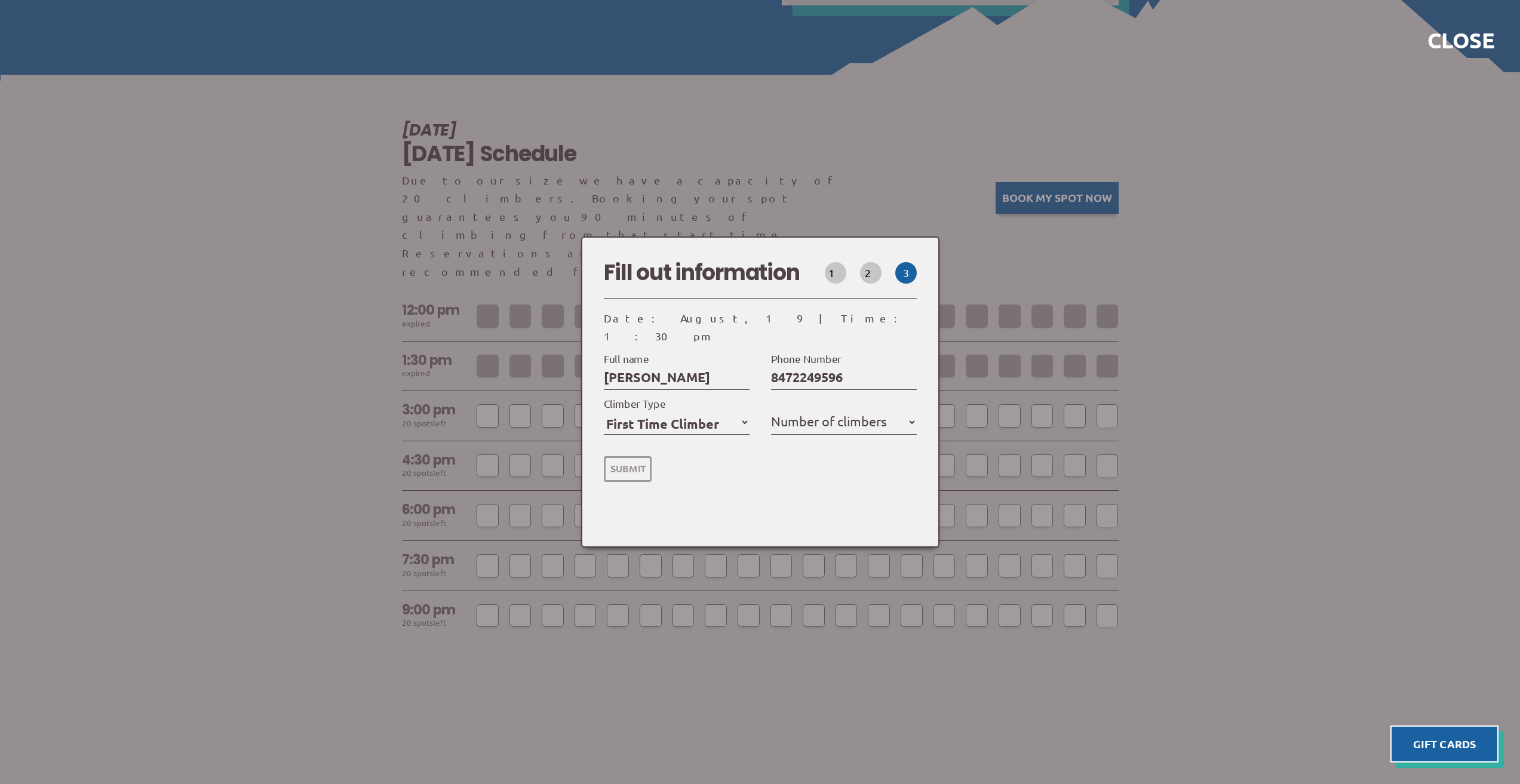
click at [864, 419] on label "Number of climbers" at bounding box center [829, 421] width 116 height 22
click at [864, 419] on select "1 2 3 4 5" at bounding box center [843, 422] width 146 height 19
click at [867, 412] on select "1 2 3 4 5" at bounding box center [843, 422] width 146 height 19
select select "3"
click at [775, 412] on select "1 2 3 4 5" at bounding box center [843, 422] width 146 height 19
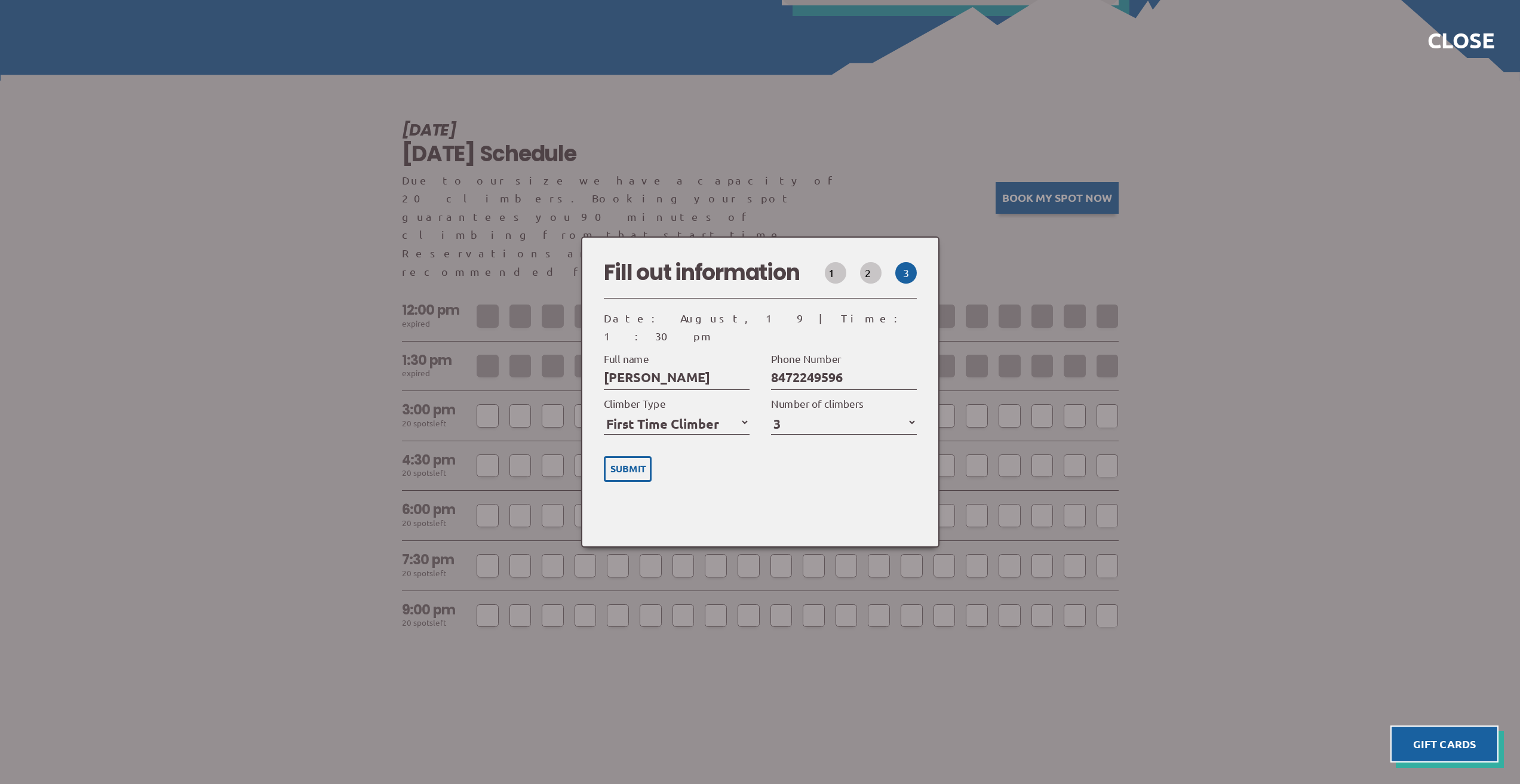
click at [620, 461] on input "Submit" at bounding box center [627, 468] width 48 height 26
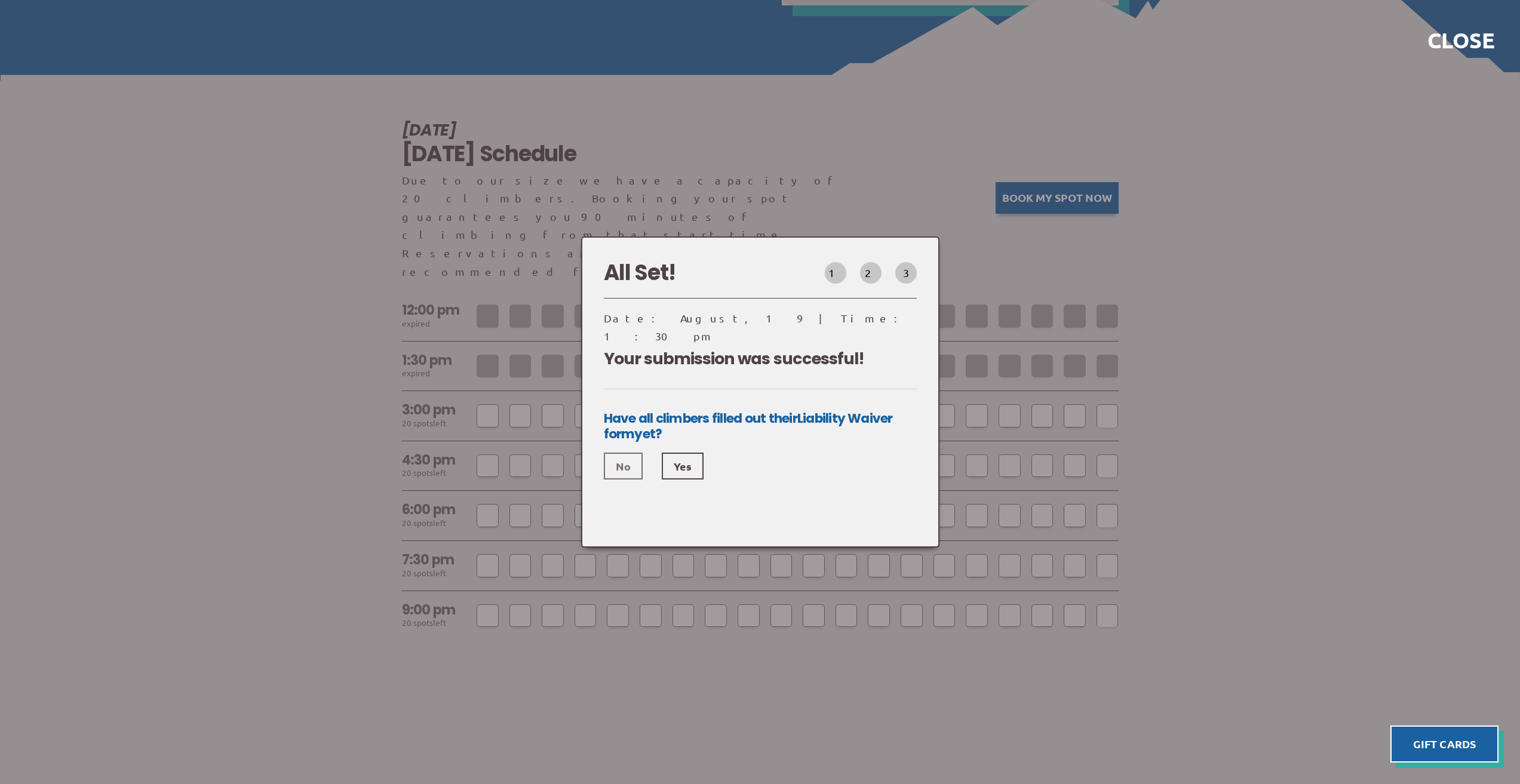
click at [637, 460] on link "No" at bounding box center [624, 466] width 39 height 26
click at [664, 454] on link "Yes" at bounding box center [683, 466] width 42 height 26
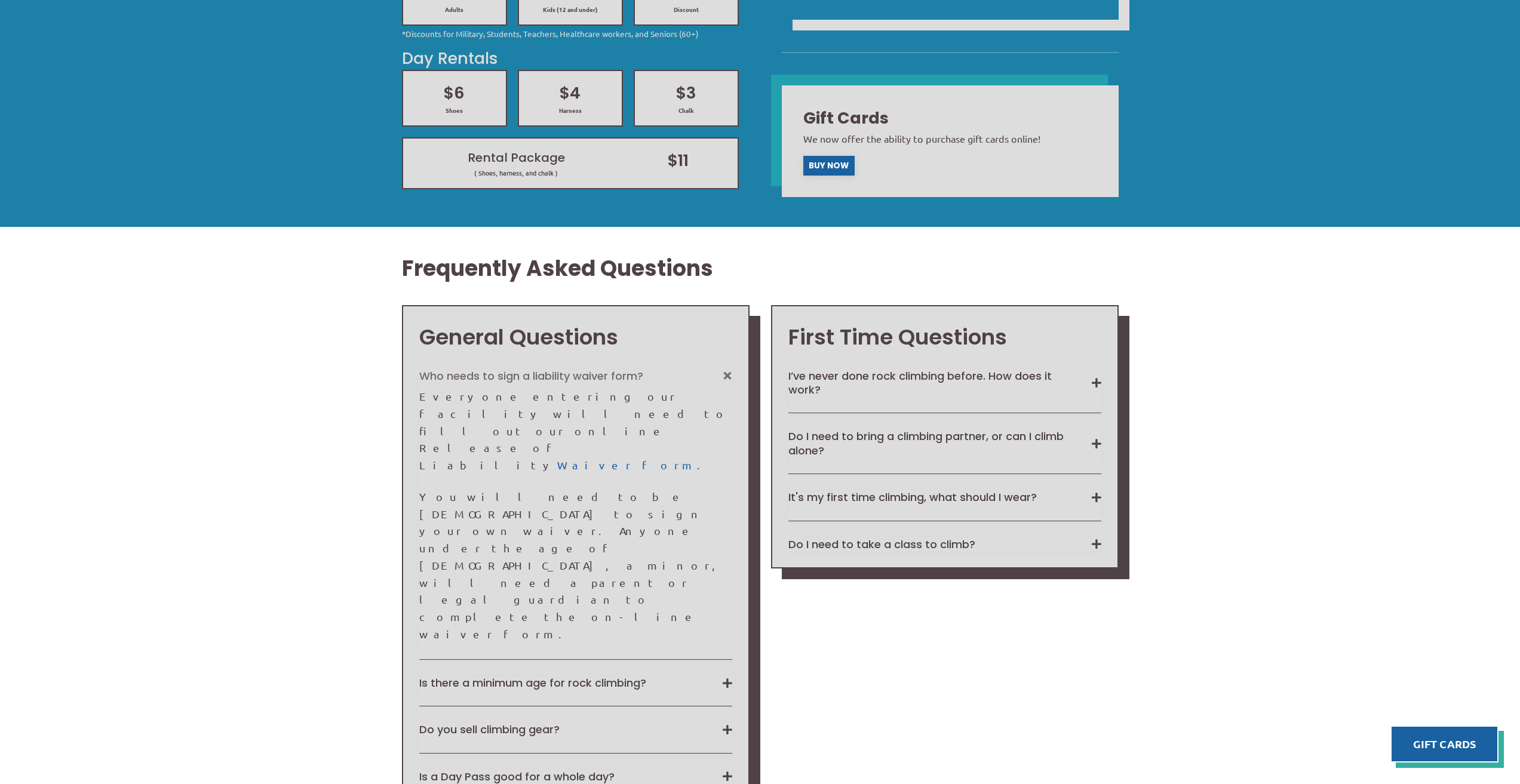
scroll to position [1433, 0]
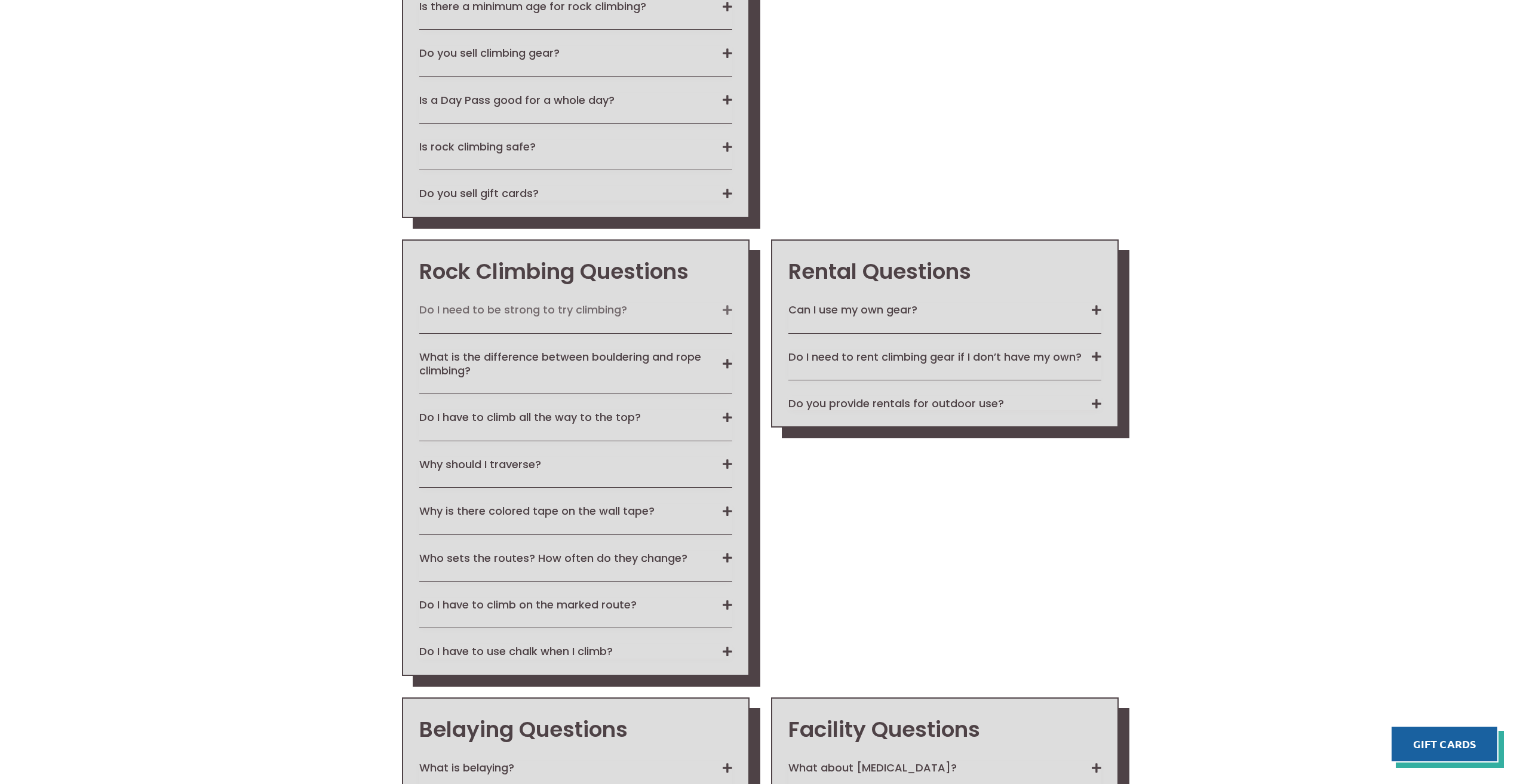
click at [713, 302] on button "Do I need to be strong to try climbing?" at bounding box center [575, 309] width 313 height 14
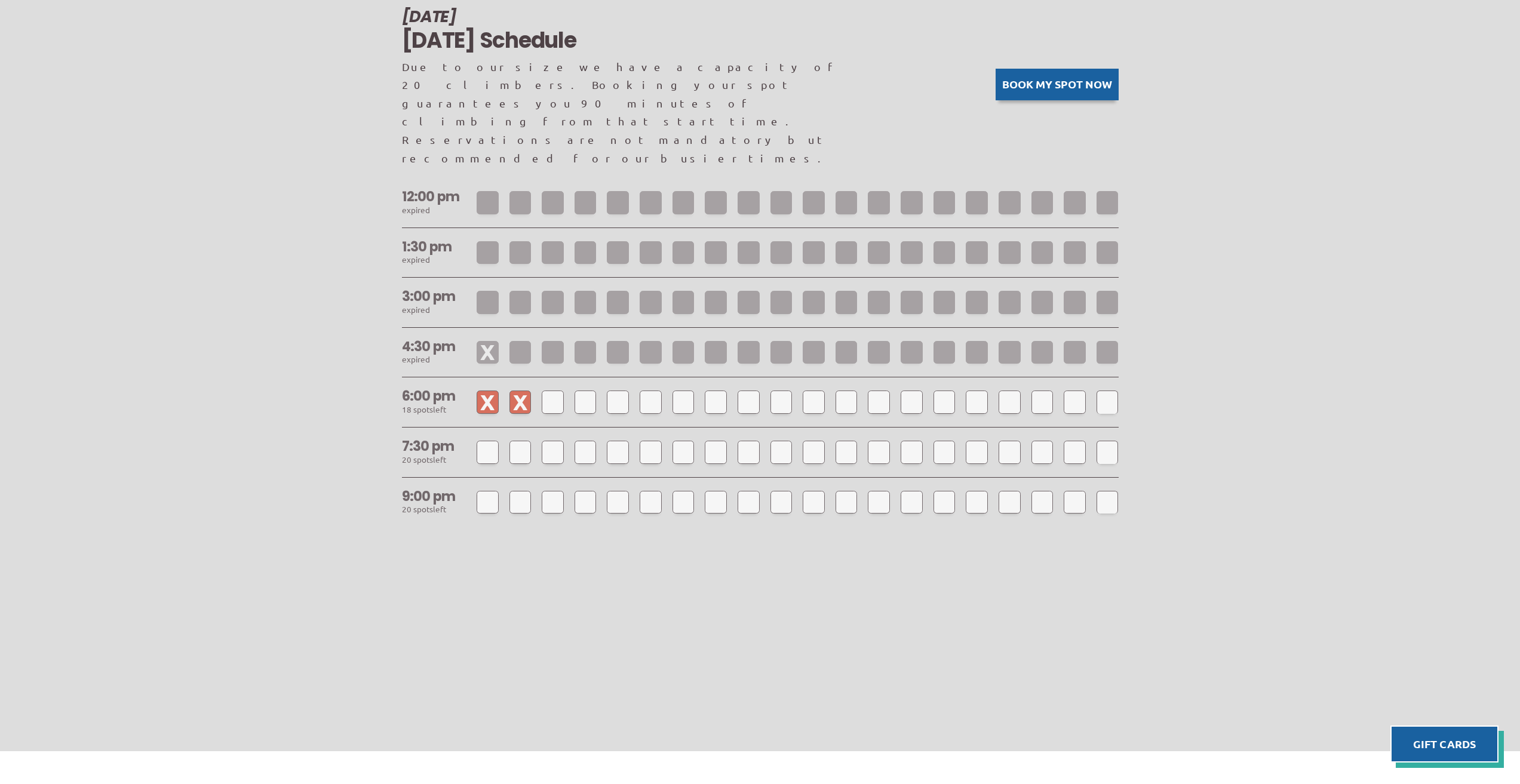
scroll to position [1249, 0]
click at [1092, 64] on button "Book my spot now" at bounding box center [1057, 79] width 123 height 32
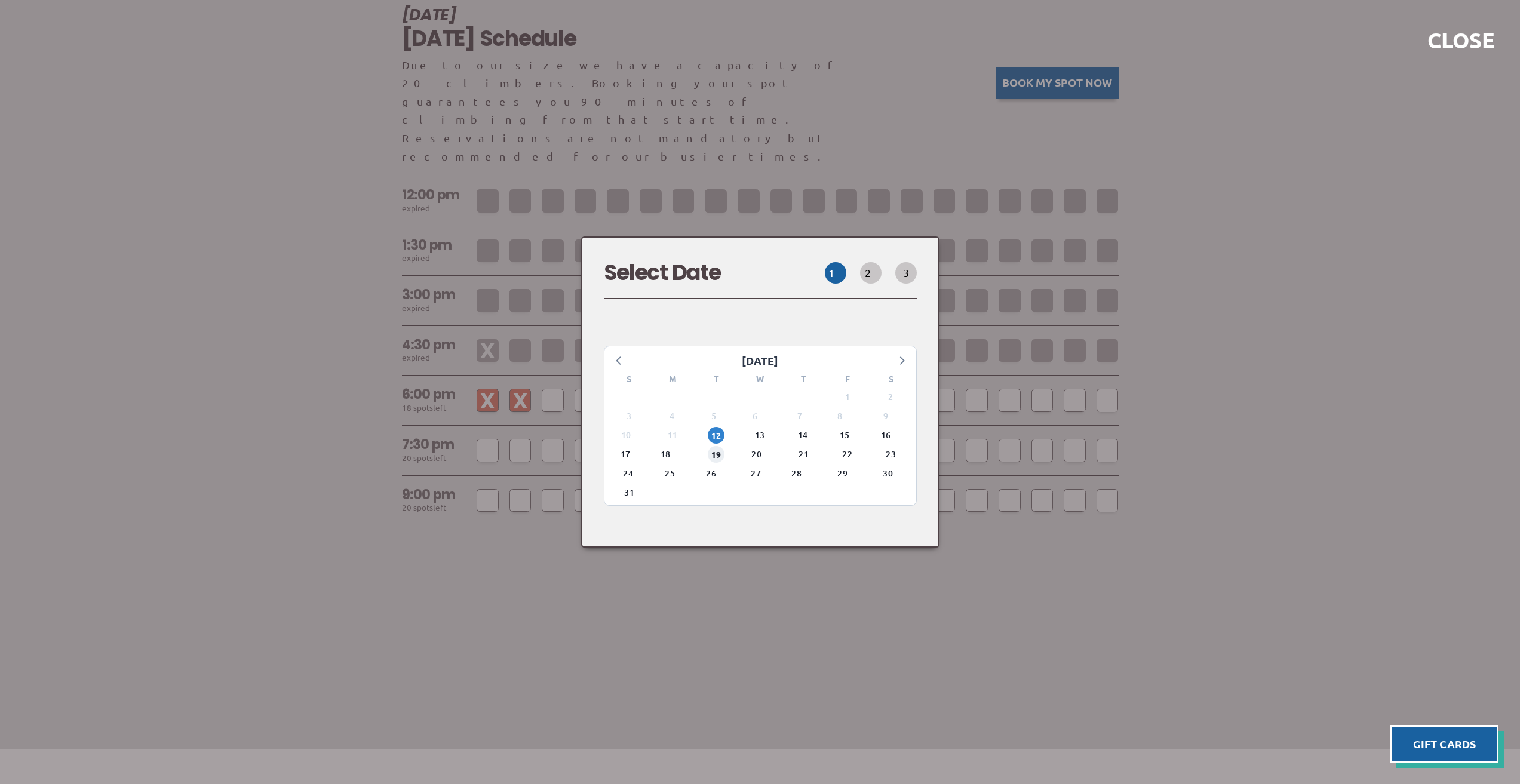
click at [716, 446] on span "19" at bounding box center [716, 454] width 16 height 16
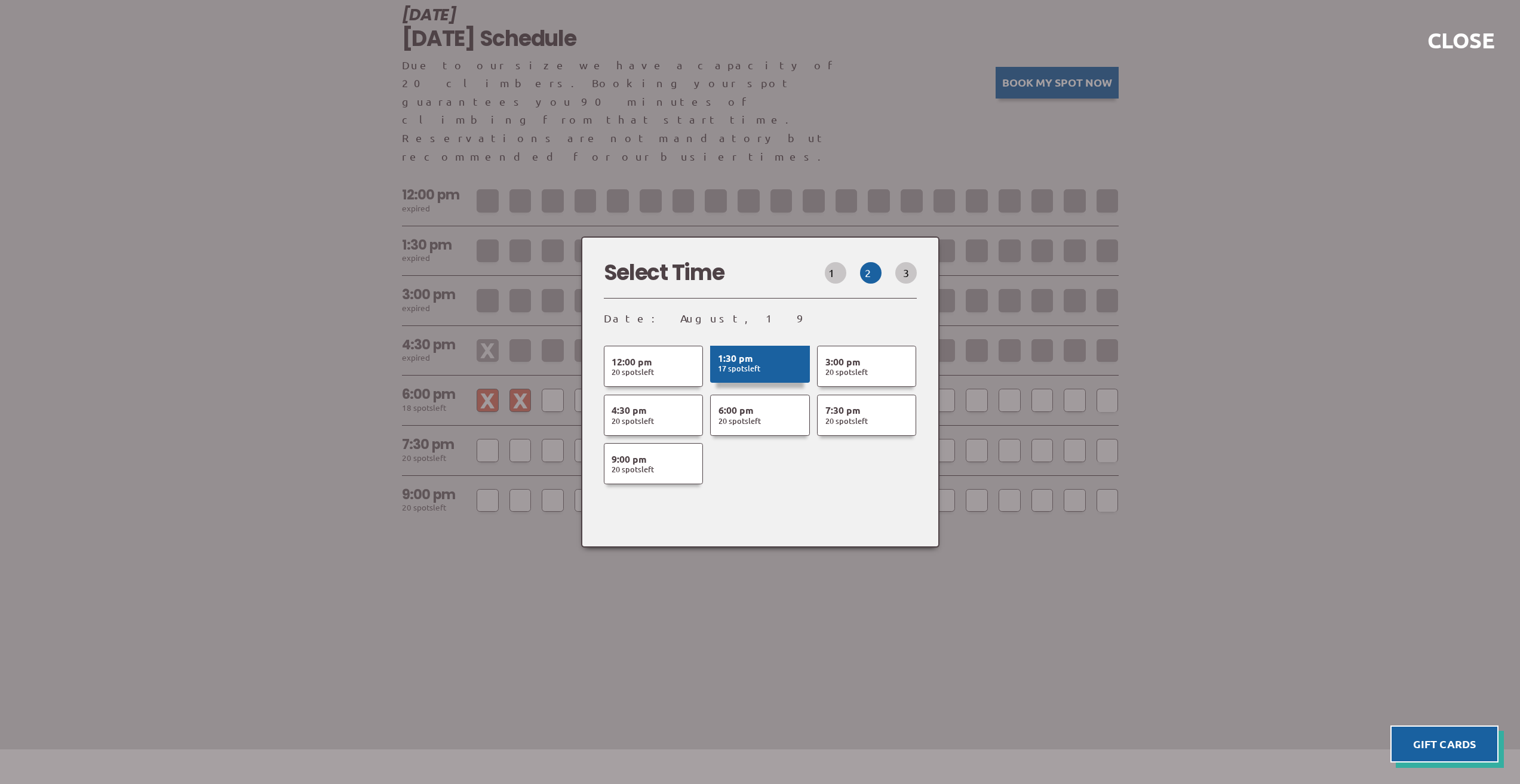
click at [780, 363] on button "1:30 pm 17 Spot s Left" at bounding box center [759, 362] width 99 height 40
select select
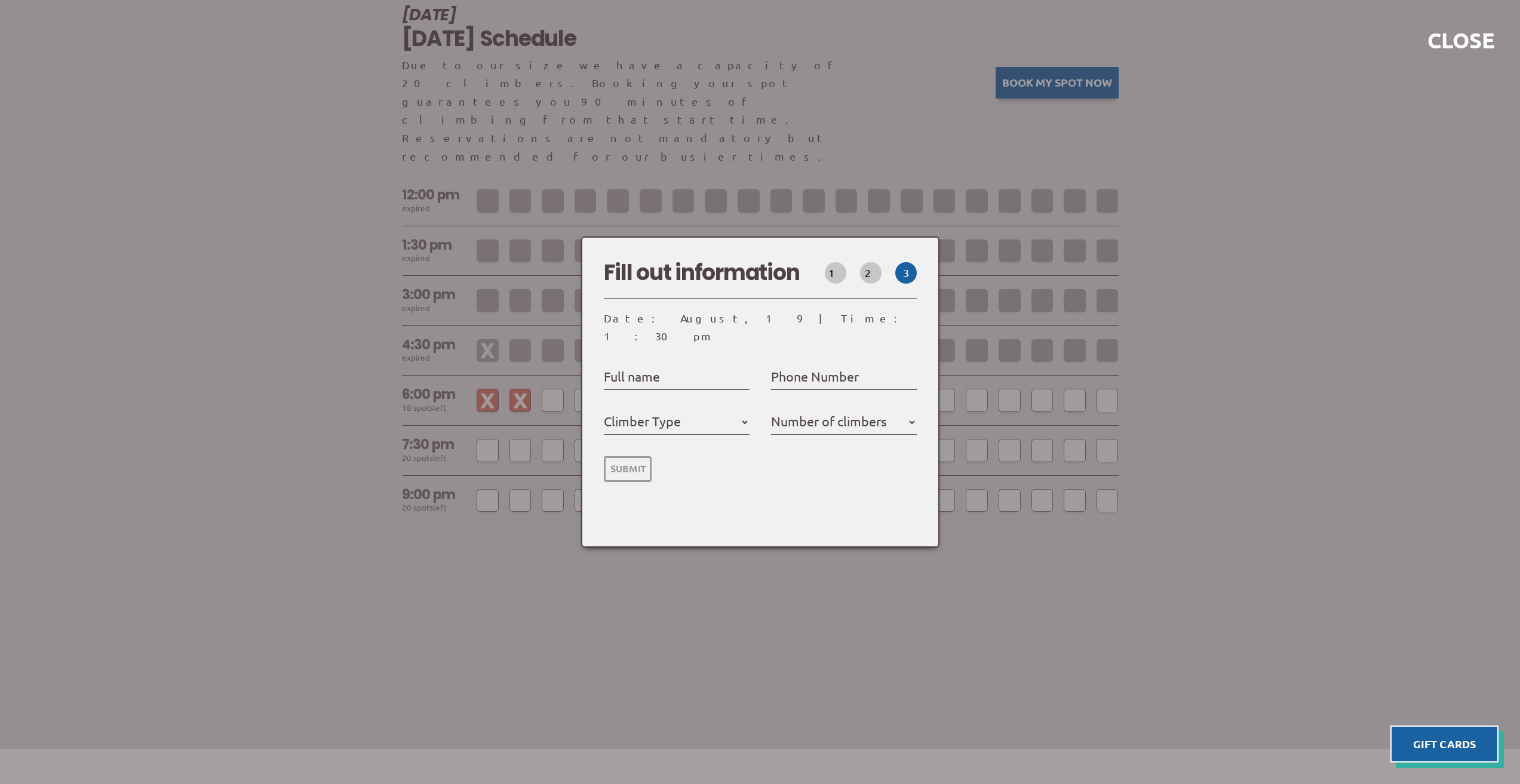
select select
click at [1292, 420] on div at bounding box center [760, 392] width 1520 height 784
